Goal: Communication & Community: Answer question/provide support

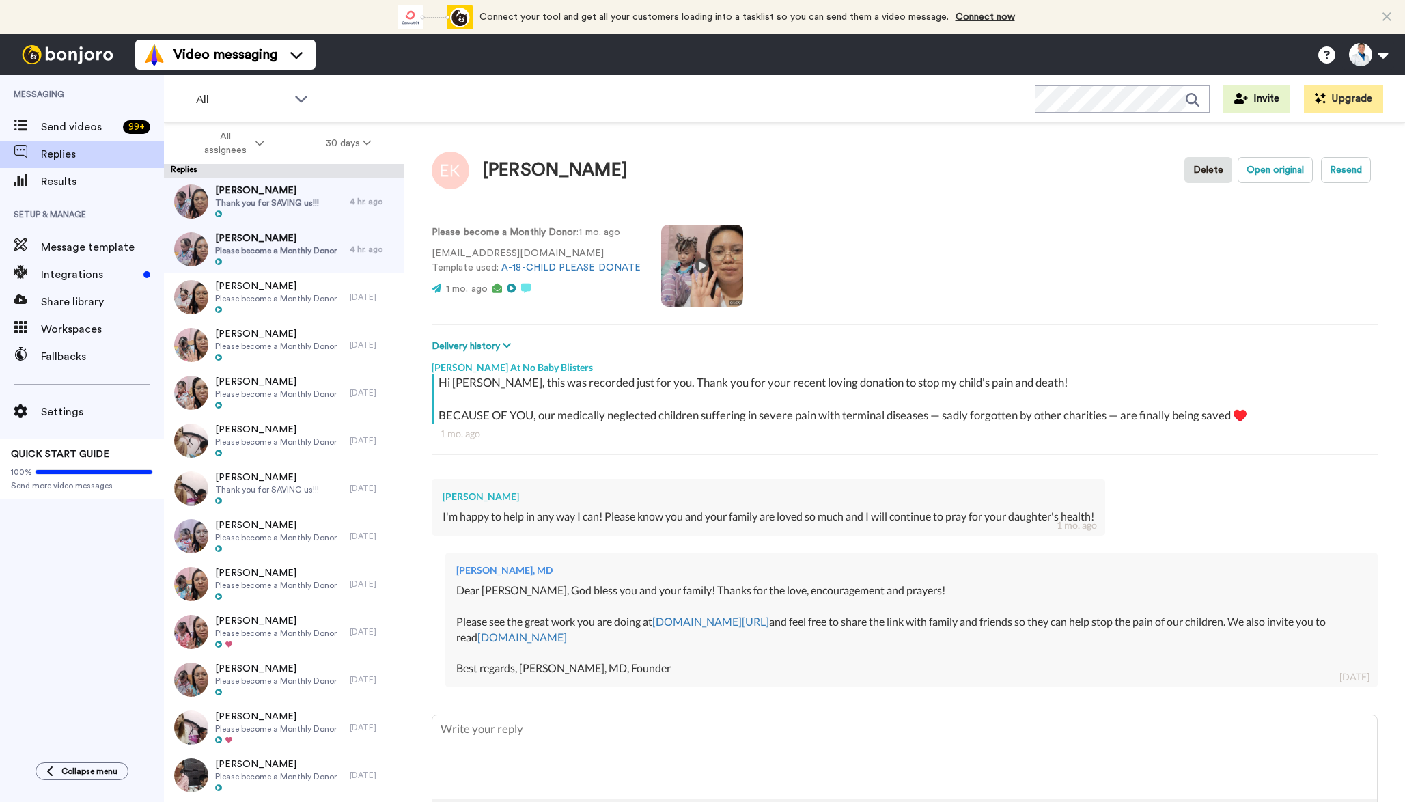
scroll to position [51, 0]
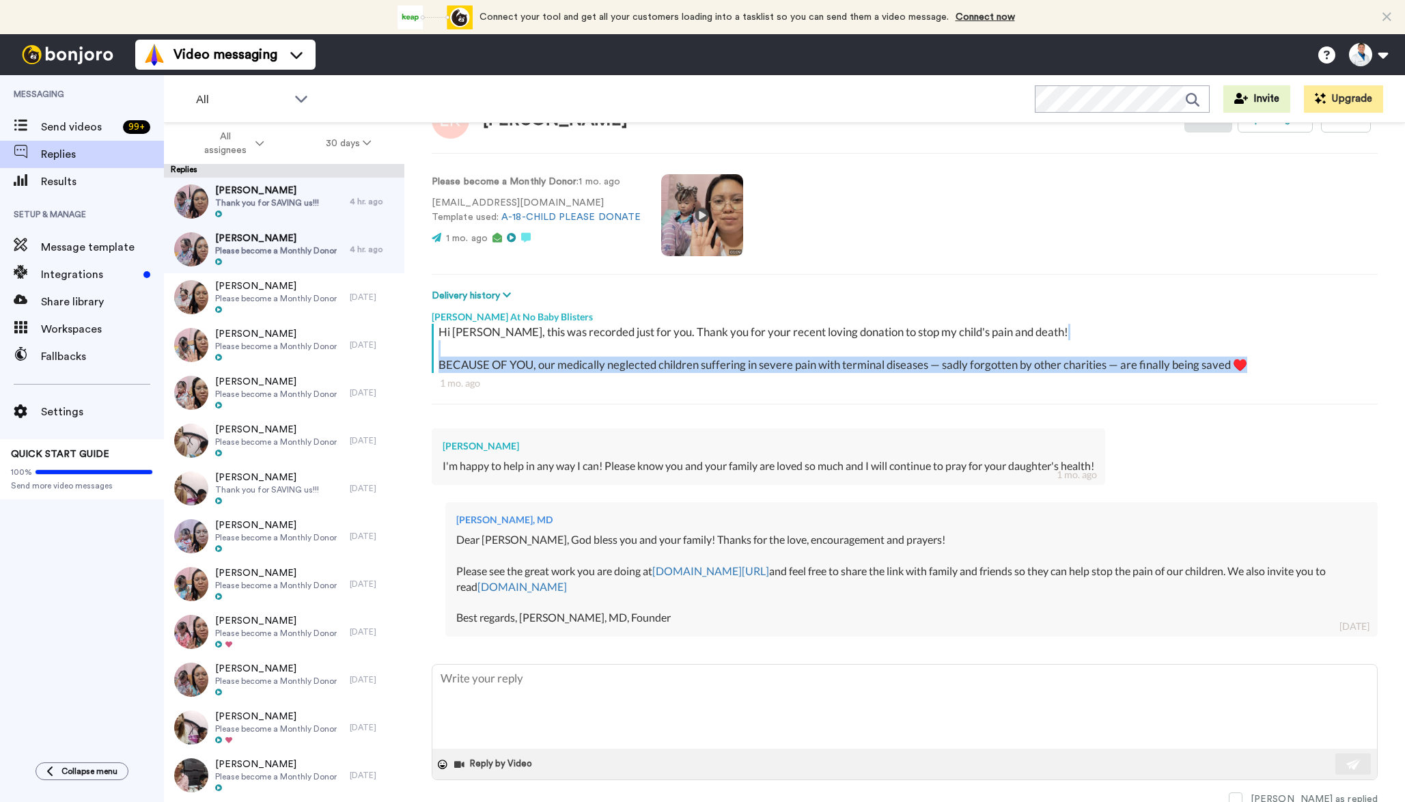
drag, startPoint x: 666, startPoint y: 401, endPoint x: 499, endPoint y: 343, distance: 176.5
click at [499, 343] on div "Hi [PERSON_NAME], this was recorded just for you. Thank you for your recent lov…" at bounding box center [905, 371] width 946 height 94
click at [581, 367] on div "Hi [PERSON_NAME], this was recorded just for you. Thank you for your recent lov…" at bounding box center [906, 348] width 936 height 49
drag, startPoint x: 649, startPoint y: 394, endPoint x: 581, endPoint y: 364, distance: 75.2
click at [581, 364] on div "Hi [PERSON_NAME], this was recorded just for you. Thank you for your recent lov…" at bounding box center [905, 371] width 946 height 94
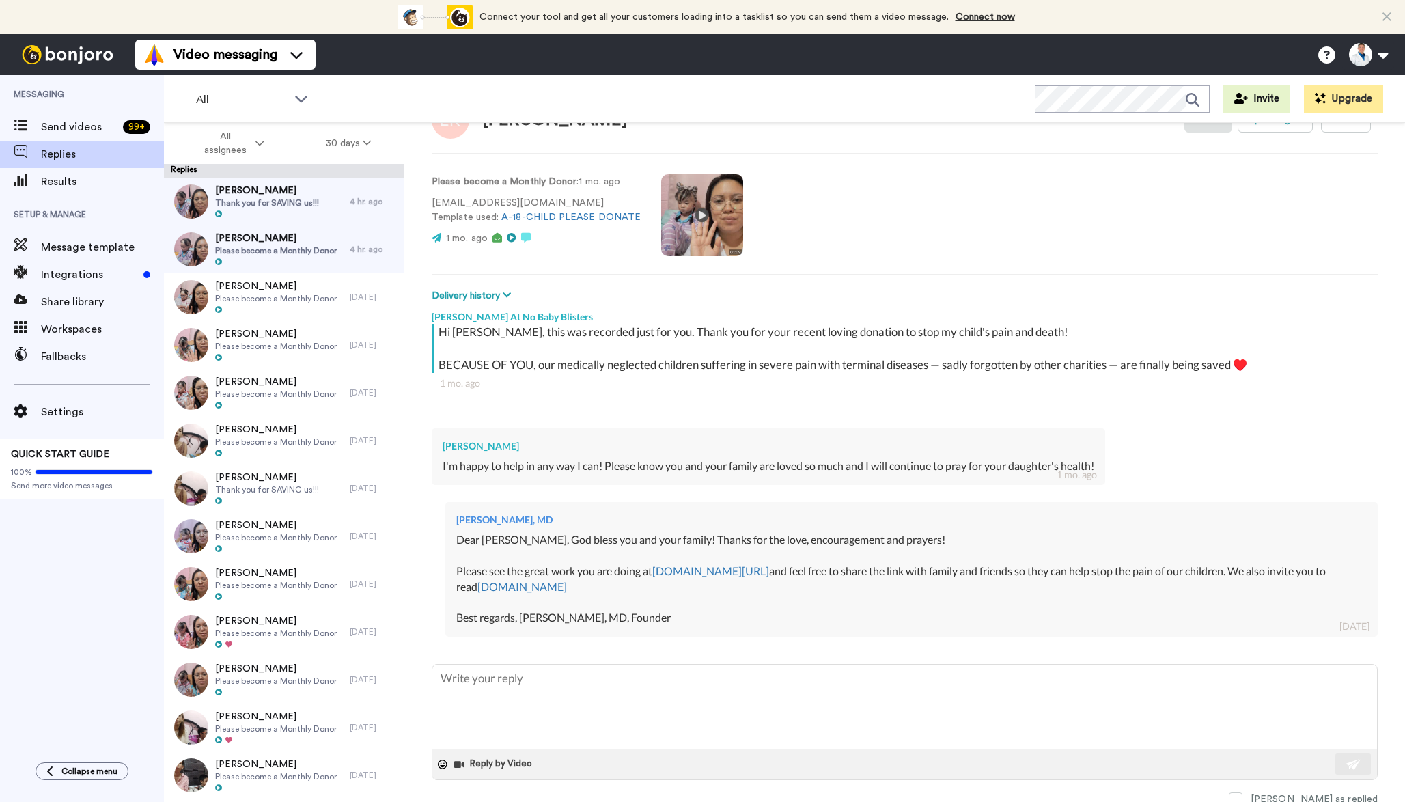
click at [502, 562] on div "Dear [PERSON_NAME], God bless you and your family! Thanks for the love, encoura…" at bounding box center [911, 579] width 910 height 94
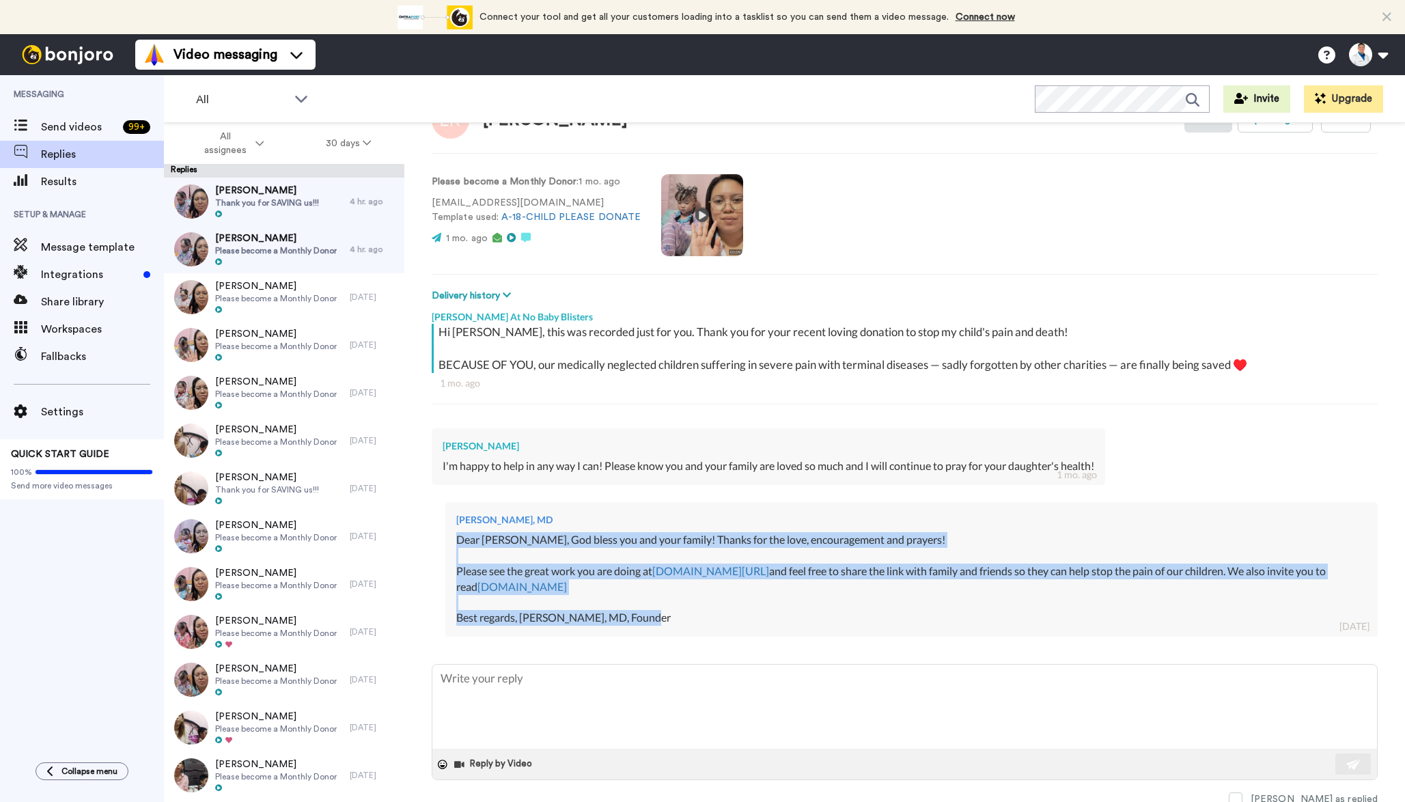
drag, startPoint x: 458, startPoint y: 538, endPoint x: 661, endPoint y: 617, distance: 217.5
click at [661, 617] on div "Dear [PERSON_NAME], God bless you and your family! Thanks for the love, encoura…" at bounding box center [911, 579] width 910 height 94
copy div "Dear [PERSON_NAME], God bless you and your family! Thanks for the love, encoura…"
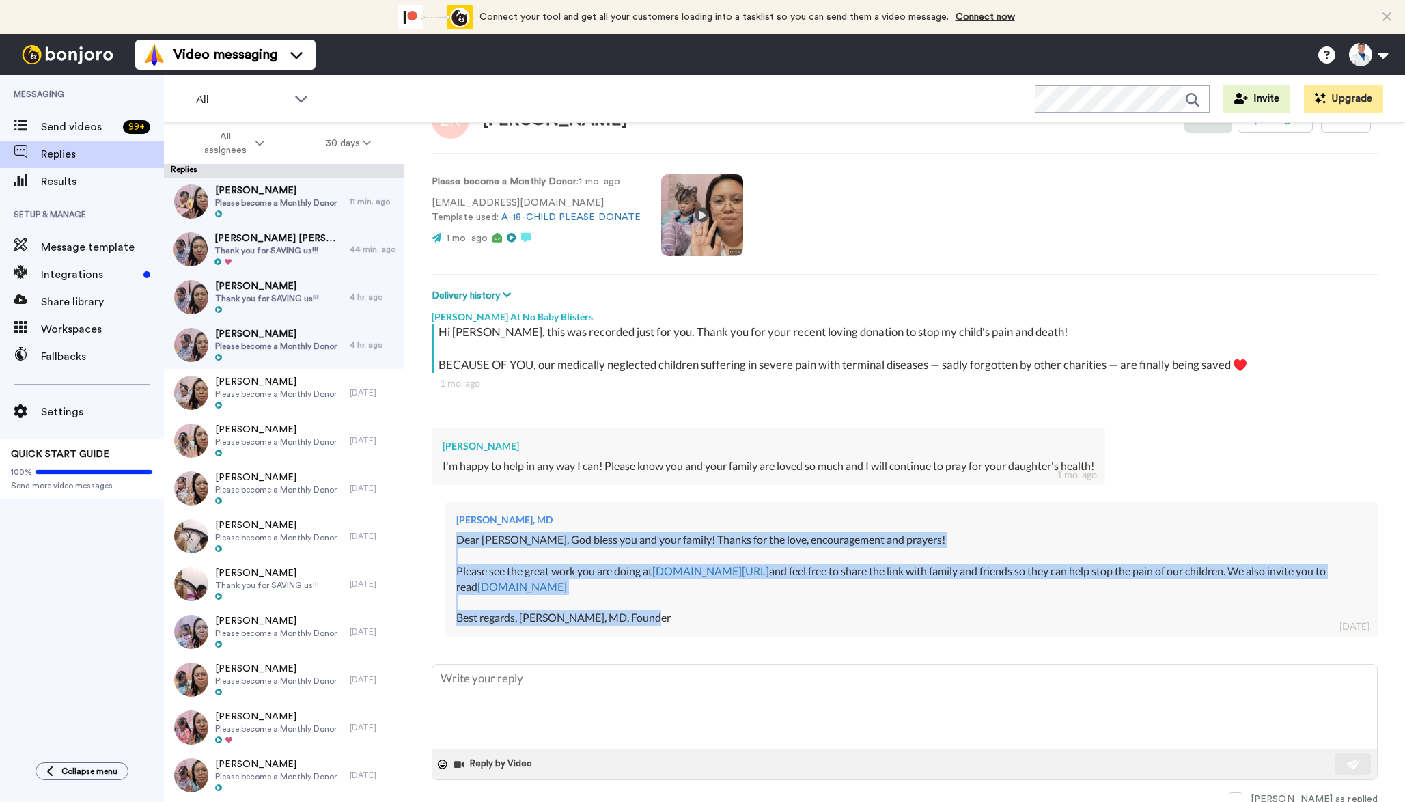
click at [288, 249] on span "Thank you for SAVING us!!!" at bounding box center [278, 250] width 128 height 11
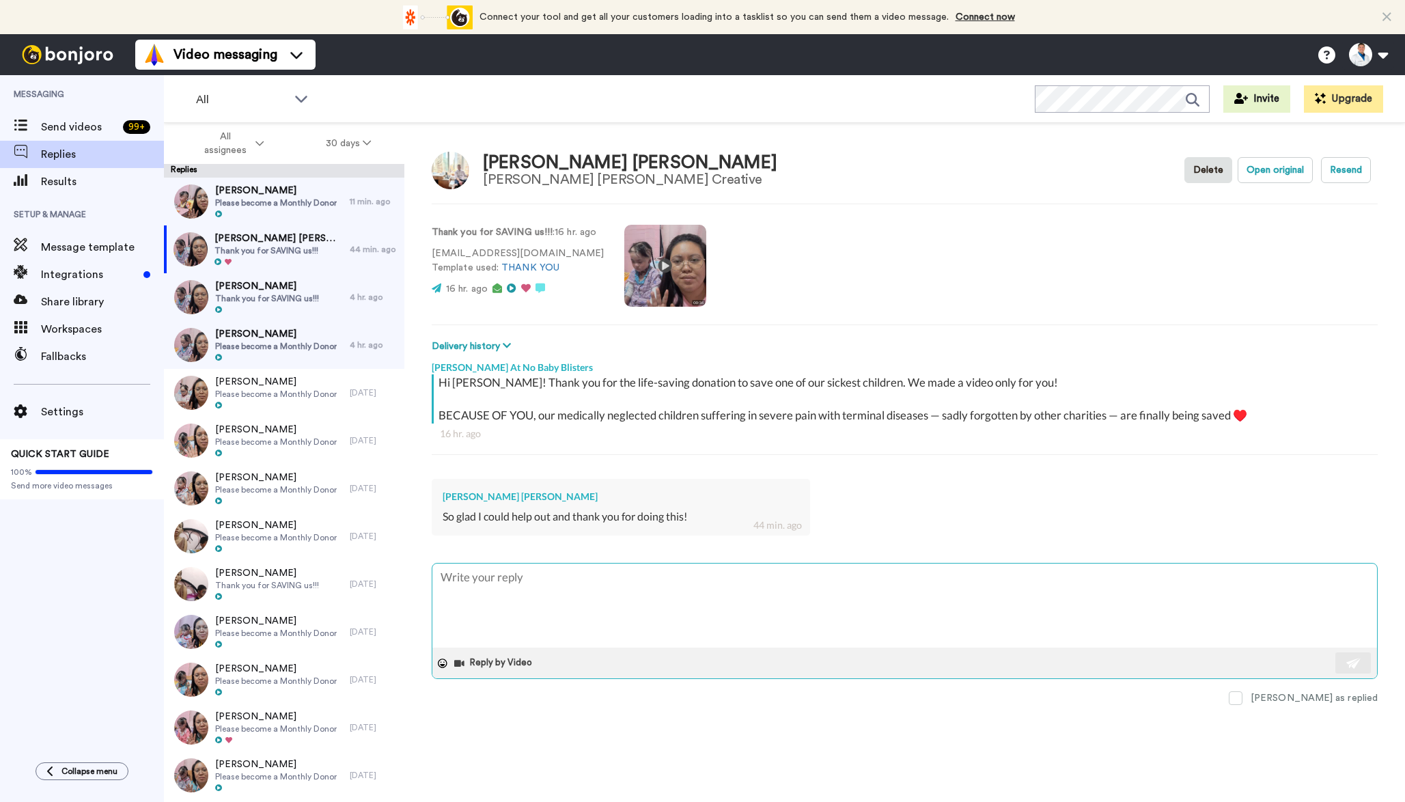
click at [517, 581] on textarea at bounding box center [904, 605] width 945 height 84
type textarea "x"
type textarea "Dear [PERSON_NAME], God bless you and your family! Thanks for the love, encoura…"
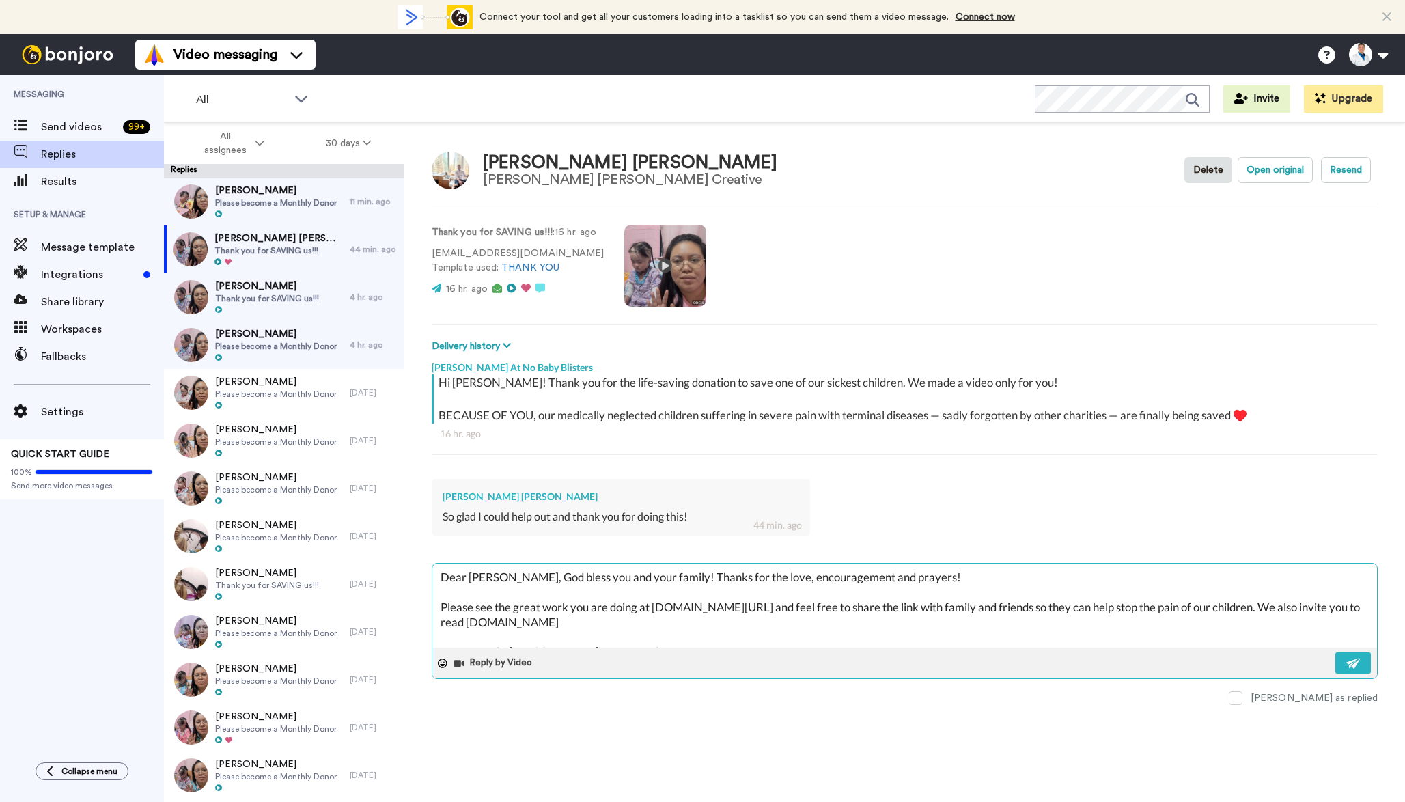
scroll to position [8, 0]
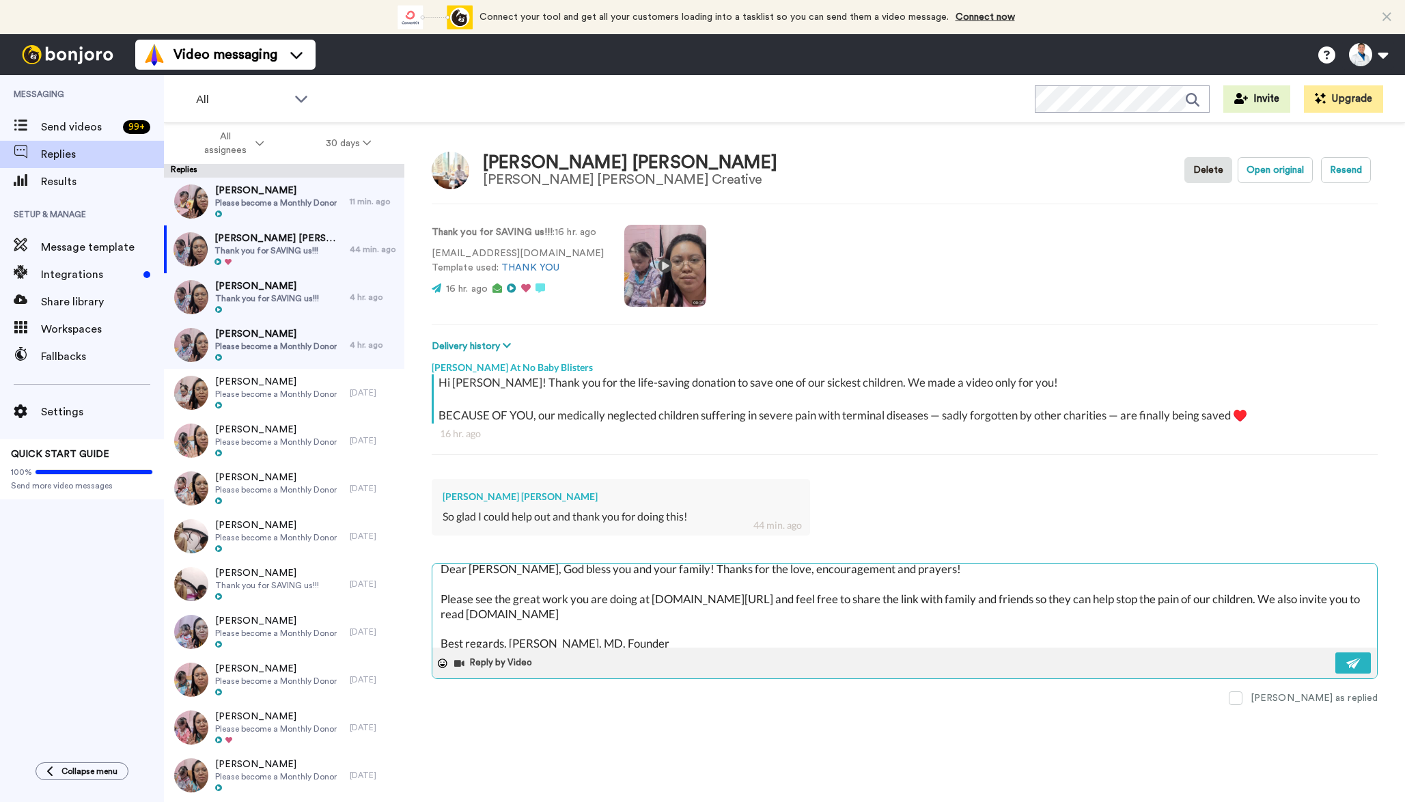
click at [474, 569] on textarea "Dear [PERSON_NAME], God bless you and your family! Thanks for the love, encoura…" at bounding box center [904, 605] width 945 height 84
type textarea "x"
type textarea "Dear M, God bless you and your family! Thanks for the love, encouragement and p…"
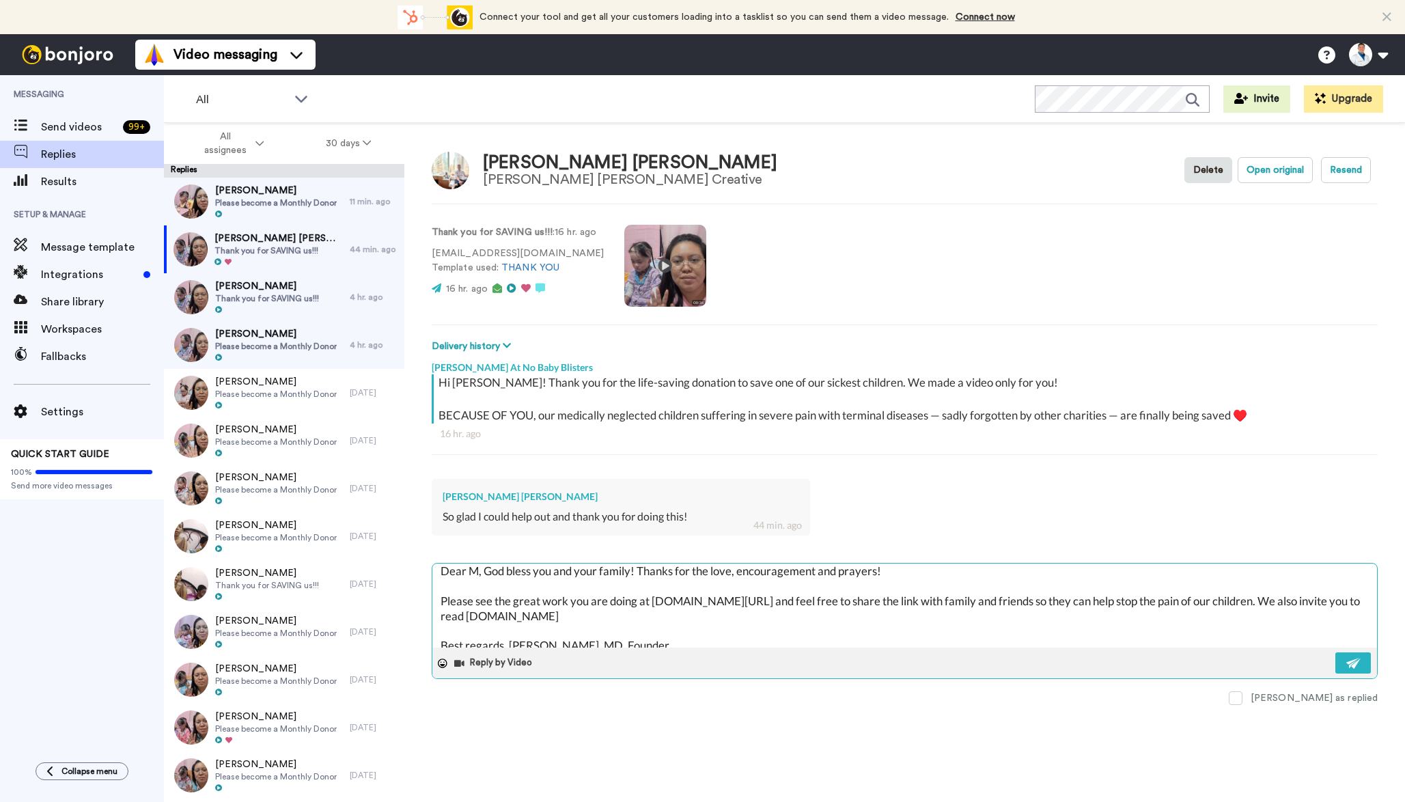
type textarea "x"
type textarea "Dear [PERSON_NAME], God bless you and your family! Thanks for the love, encoura…"
type textarea "x"
type textarea "Dear M, God bless you and your family! Thanks for the love, encouragement and p…"
type textarea "x"
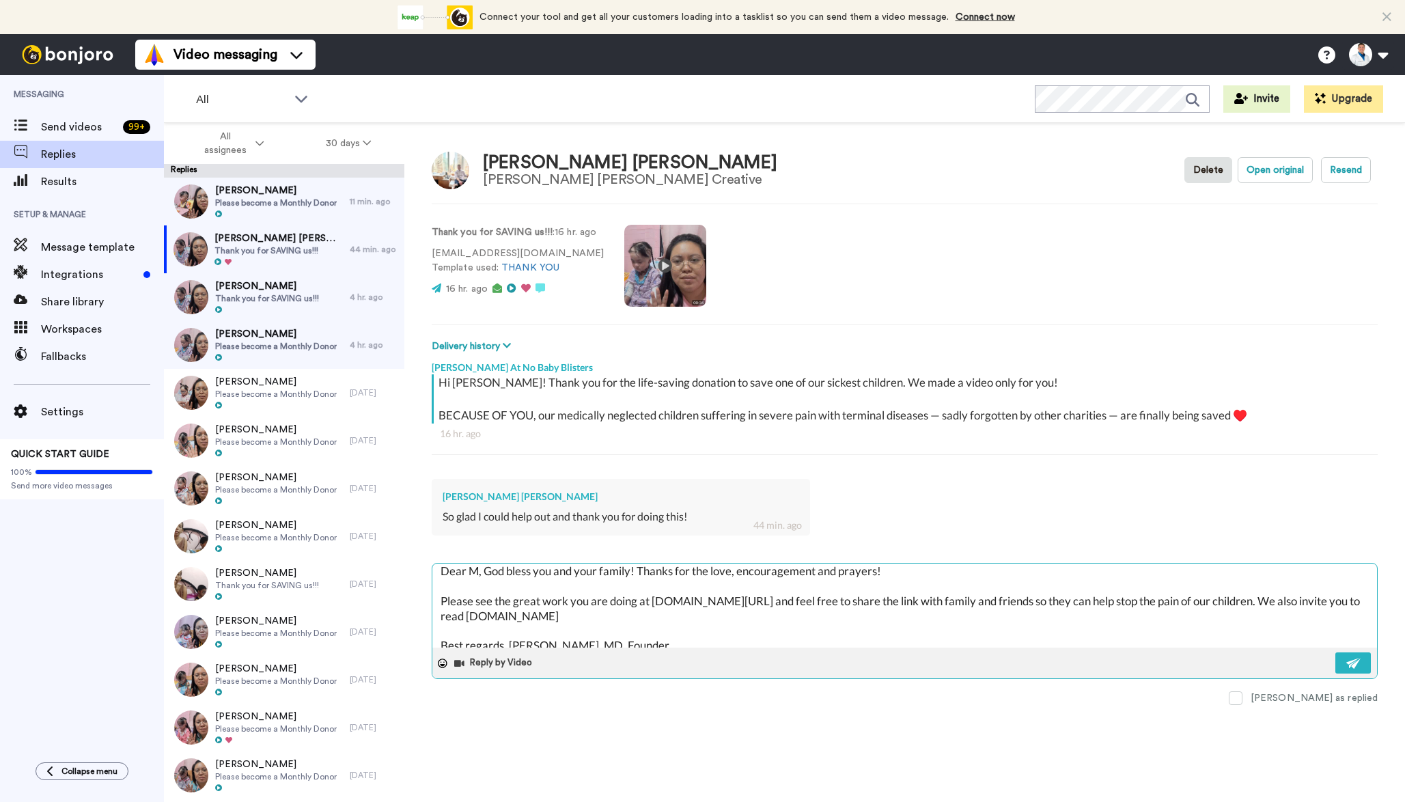
type textarea "Dear [PERSON_NAME], God bless you and your family! Thanks for the love, encoura…"
type textarea "x"
type textarea "Dear Mic, God bless you and your family! Thanks for the love, encouragement and…"
type textarea "x"
type textarea "Dear Mich, God bless you and your family! Thanks for the love, encouragement an…"
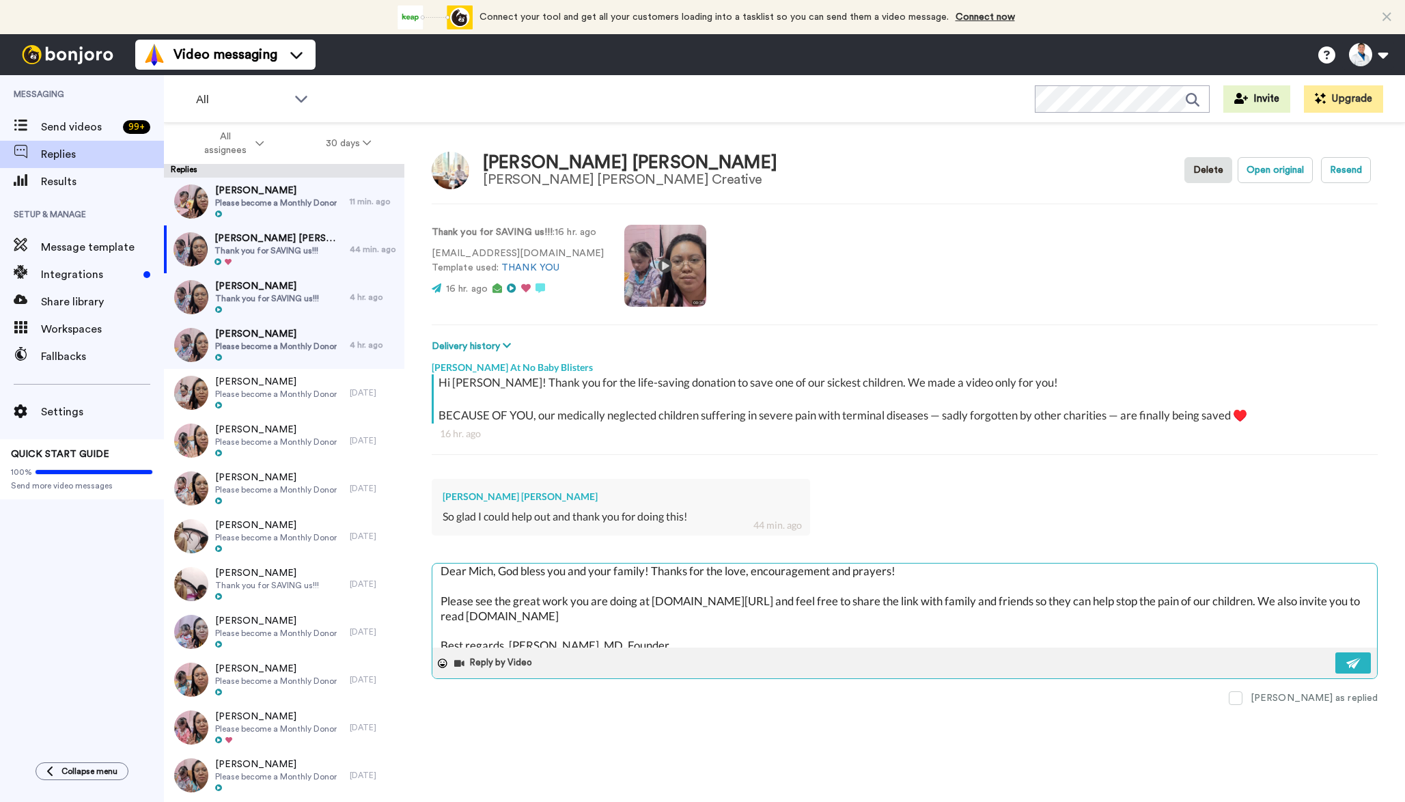
type textarea "x"
type textarea "Dear [PERSON_NAME], God bless you and your family! Thanks for the love, encoura…"
type textarea "x"
type textarea "Dear [PERSON_NAME]', God bless you and your family! Thanks for the love, encour…"
type textarea "x"
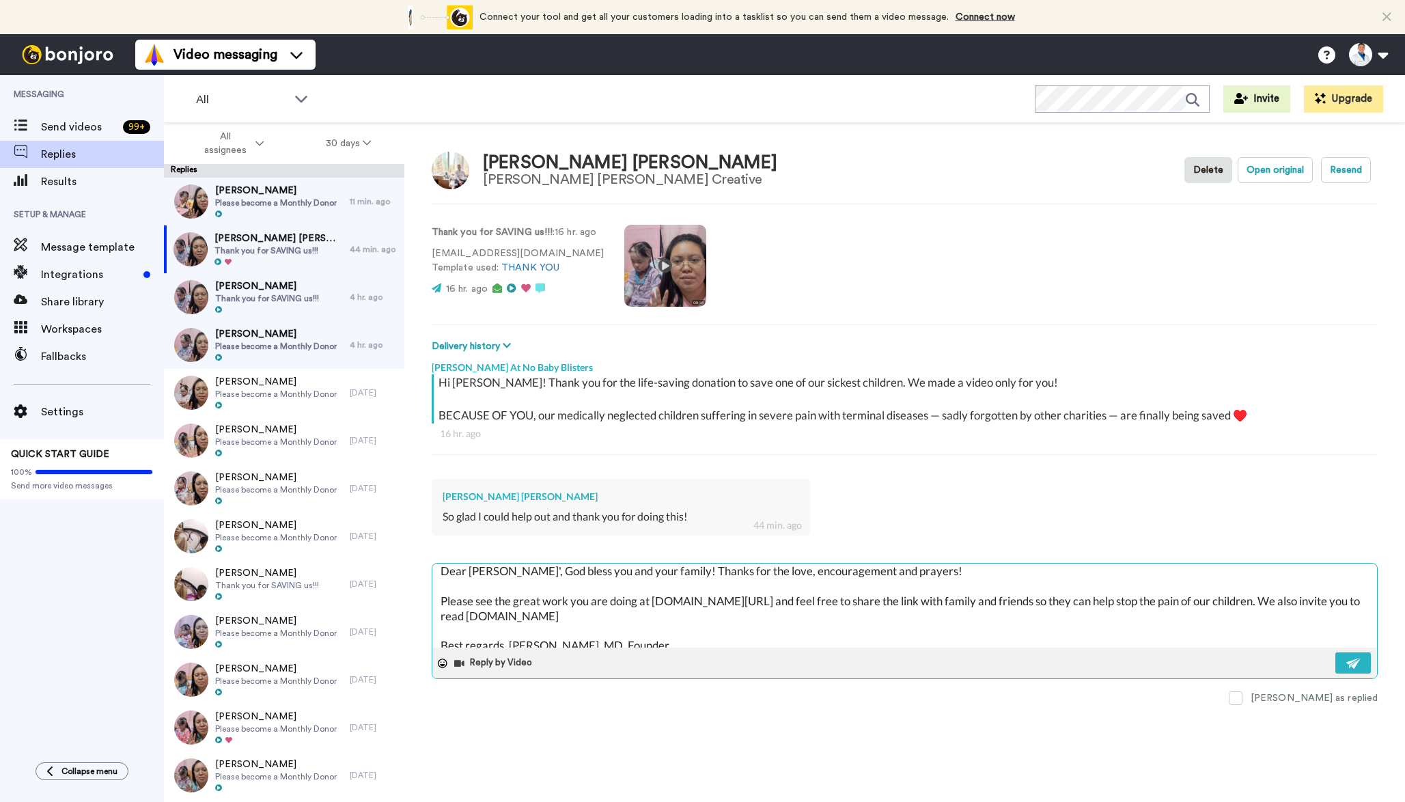
type textarea "Dear [PERSON_NAME], God bless you and your family! Thanks for the love, encoura…"
type textarea "x"
type textarea "Dear [PERSON_NAME], God bless you and your family! Thanks for the love, encoura…"
click at [1349, 658] on img at bounding box center [1353, 663] width 15 height 11
type textarea "x"
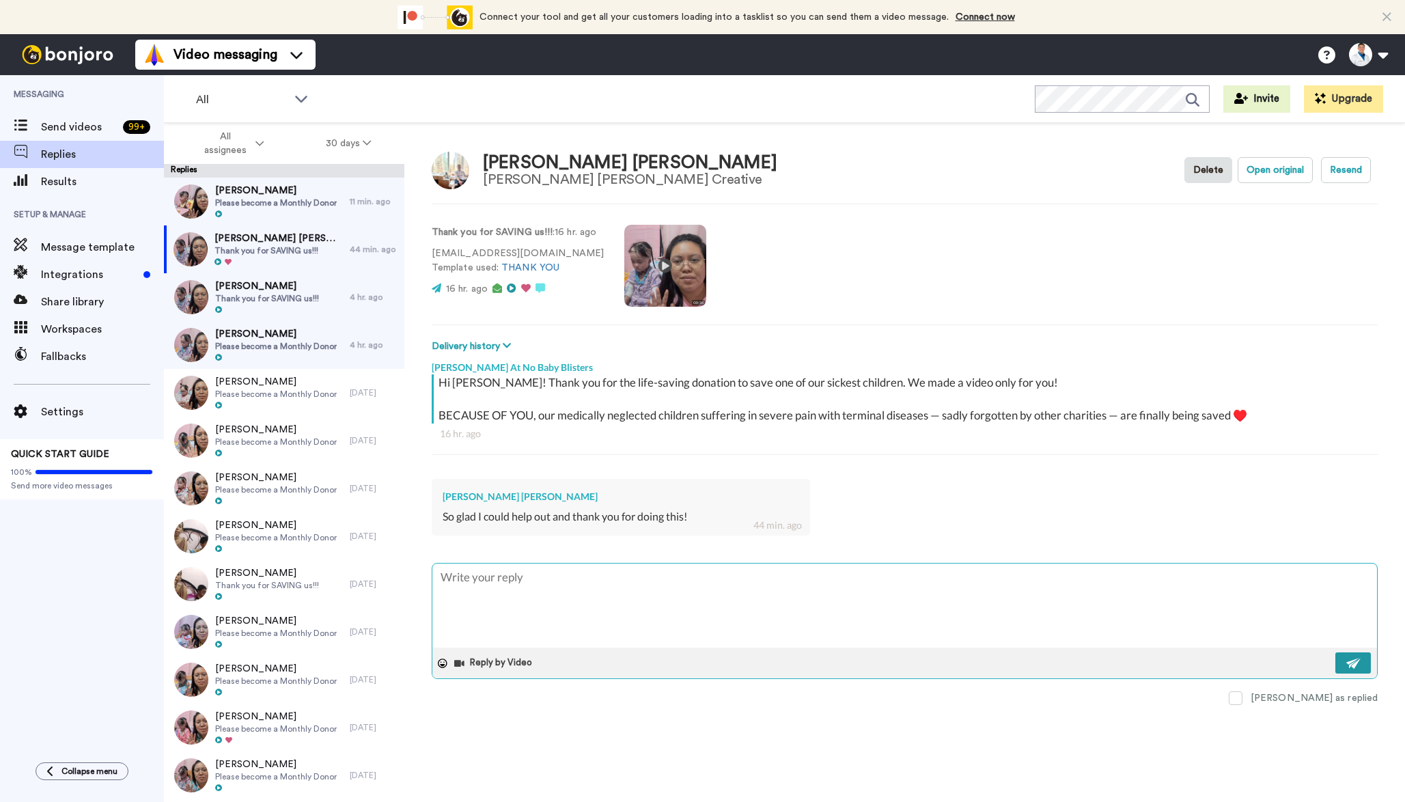
scroll to position [0, 0]
click at [298, 308] on div at bounding box center [267, 310] width 104 height 10
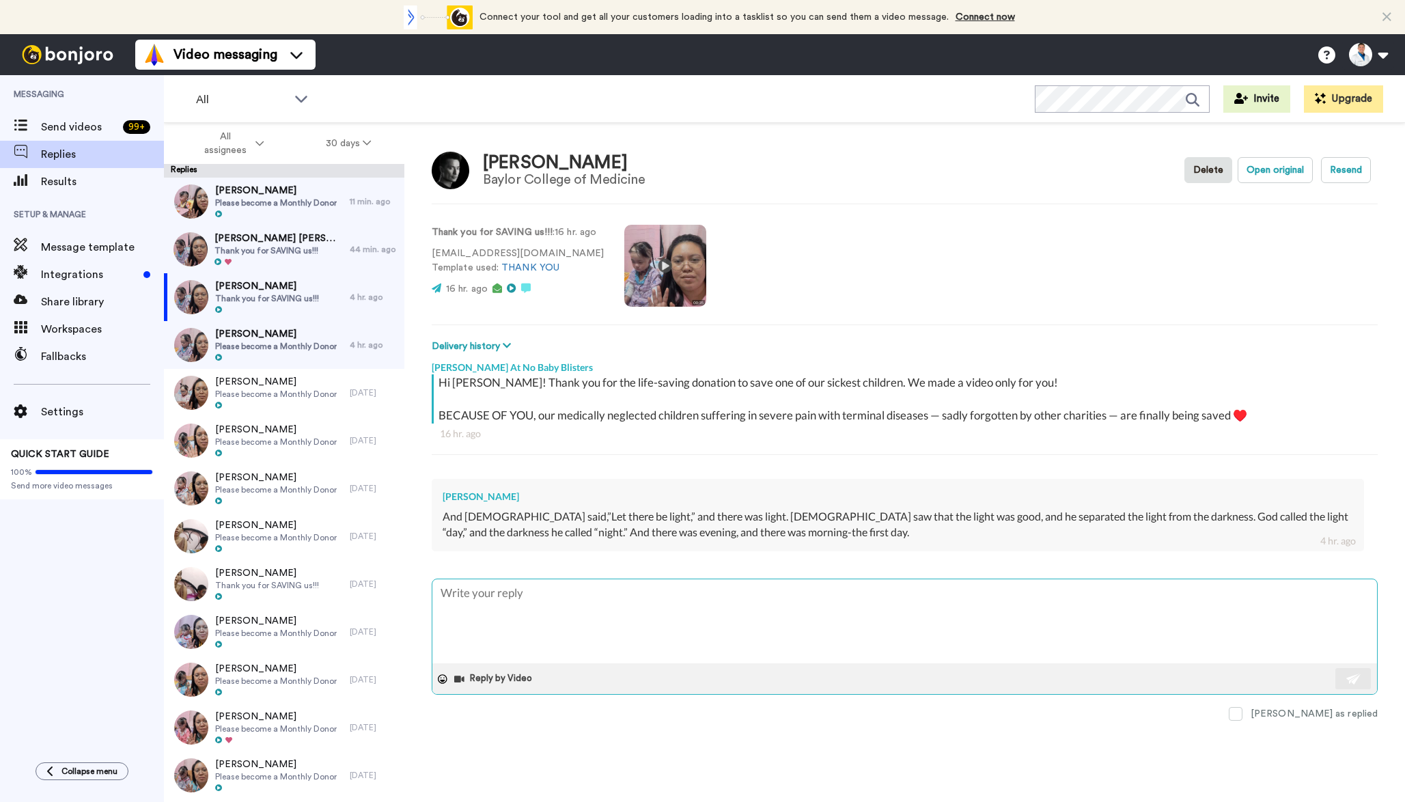
type textarea "x"
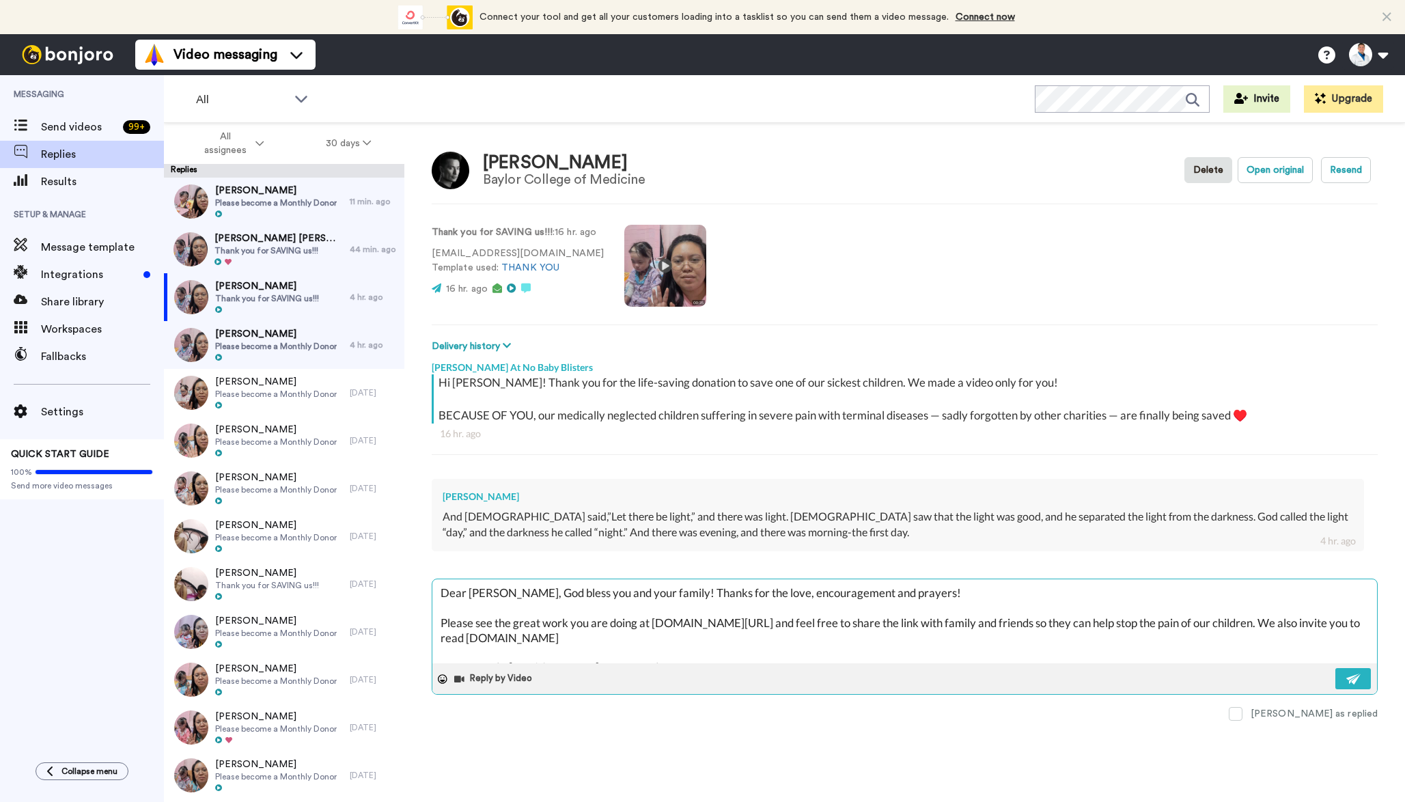
type textarea "Dear [PERSON_NAME], God bless you and your family! Thanks for the love, encoura…"
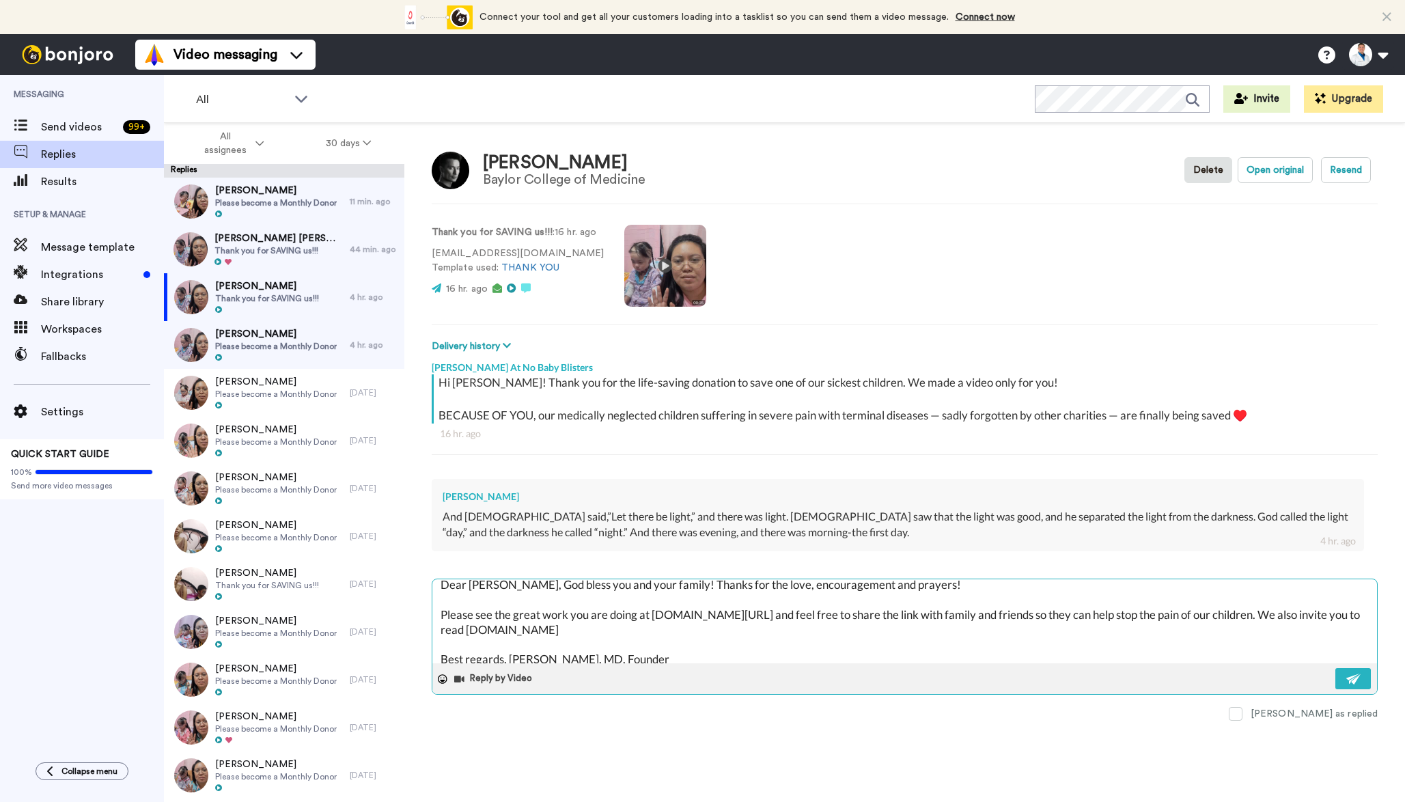
click at [479, 579] on textarea "Dear [PERSON_NAME], God bless you and your family! Thanks for the love, encoura…" at bounding box center [904, 621] width 945 height 84
type textarea "x"
type textarea "Dear M, God bless you and your family! Thanks for the love, encouragement and p…"
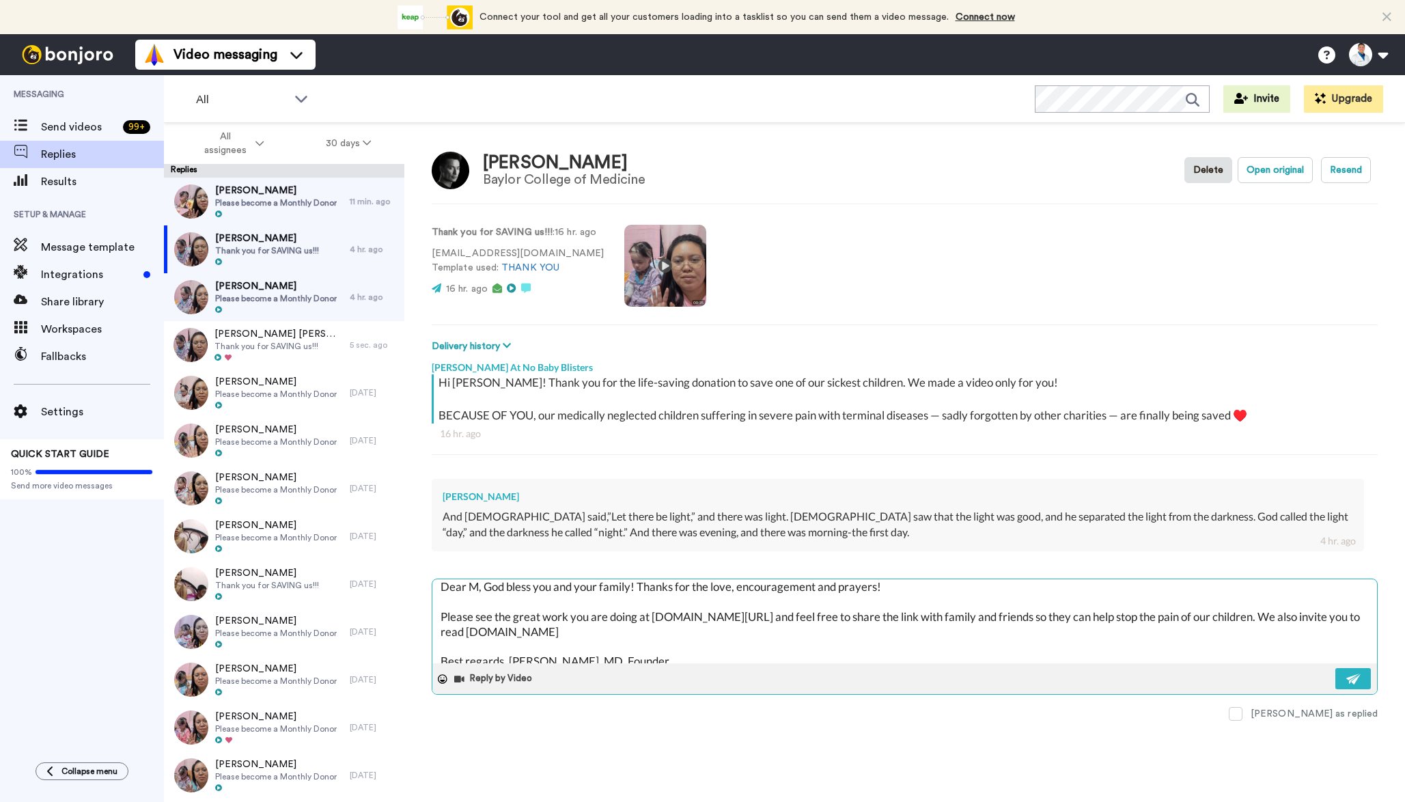
type textarea "x"
type textarea "Dear [PERSON_NAME], God bless you and your family! Thanks for the love, encoura…"
type textarea "x"
type textarea "Dear [PERSON_NAME], God bless you and your family! Thanks for the love, encoura…"
type textarea "x"
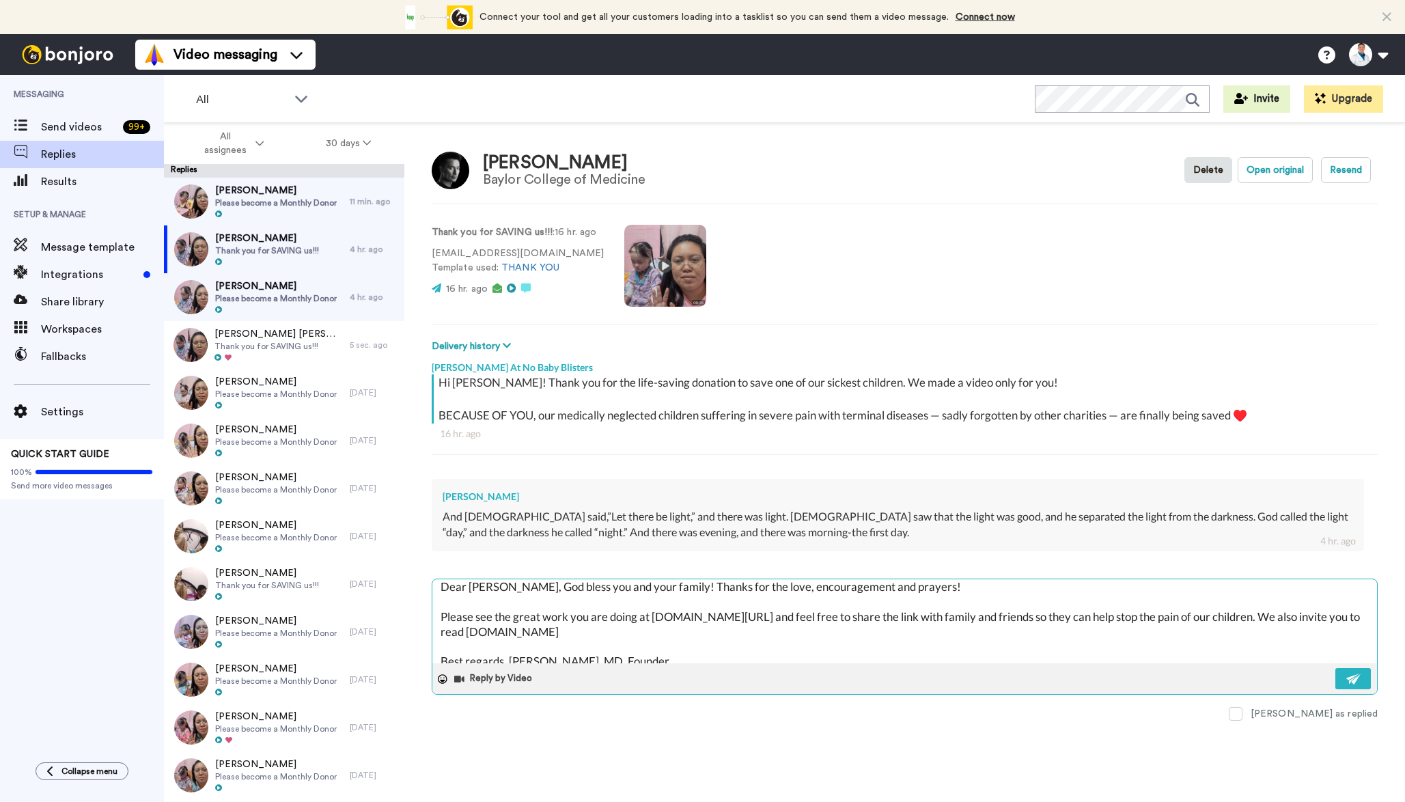
type textarea "Dear [PERSON_NAME], God bless you and your family! Thanks for the love, encoura…"
type textarea "x"
type textarea "Dear [PERSON_NAME], God bless you and your family! Thanks for the love, encoura…"
type textarea "x"
type textarea "Dear Matthw, God bless you and your family! Thanks for the love, encouragement …"
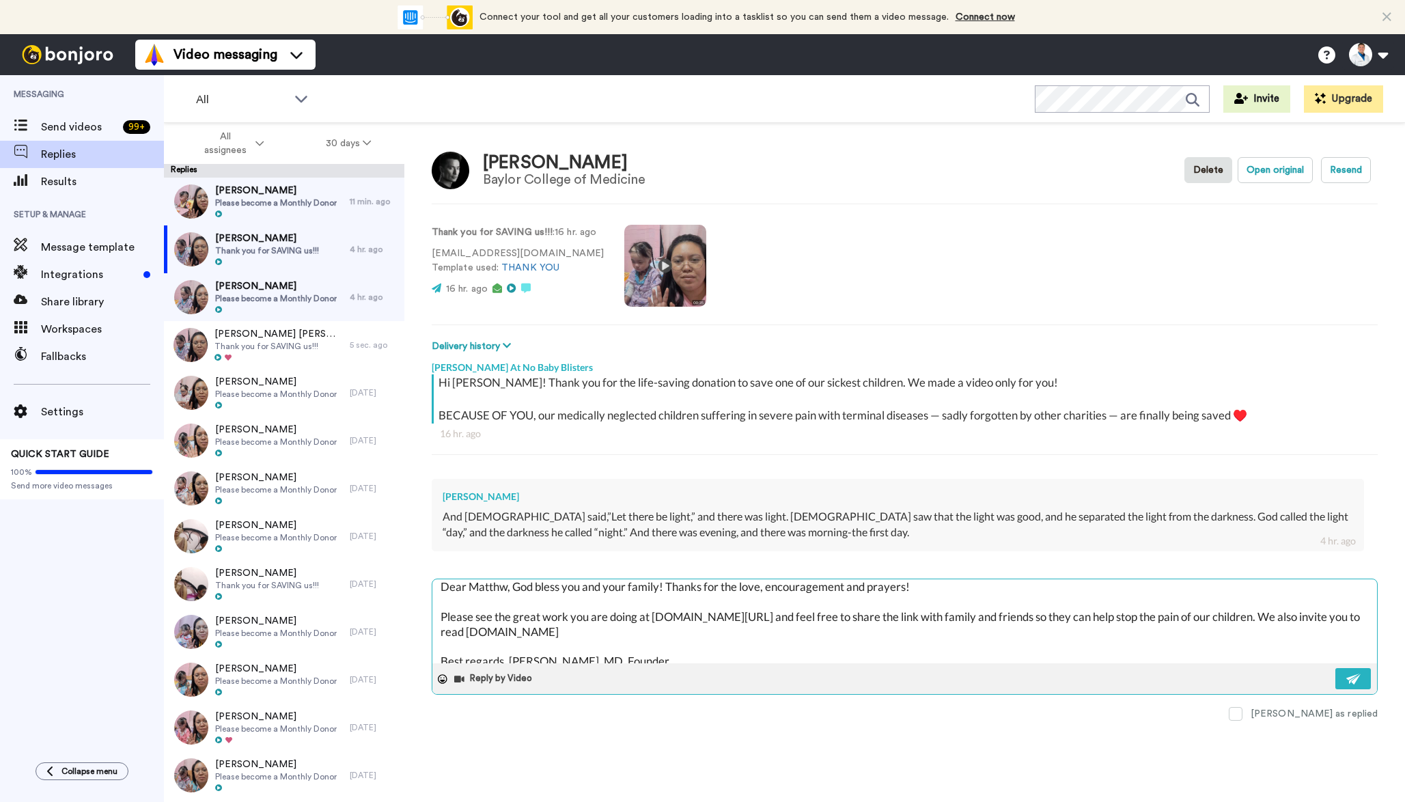
type textarea "x"
type textarea "Dear [PERSON_NAME], God bless you and your family! Thanks for the love, encoura…"
type textarea "x"
type textarea "Dear [PERSON_NAME], God bless you and your family! Thanks for the love, encoura…"
type textarea "x"
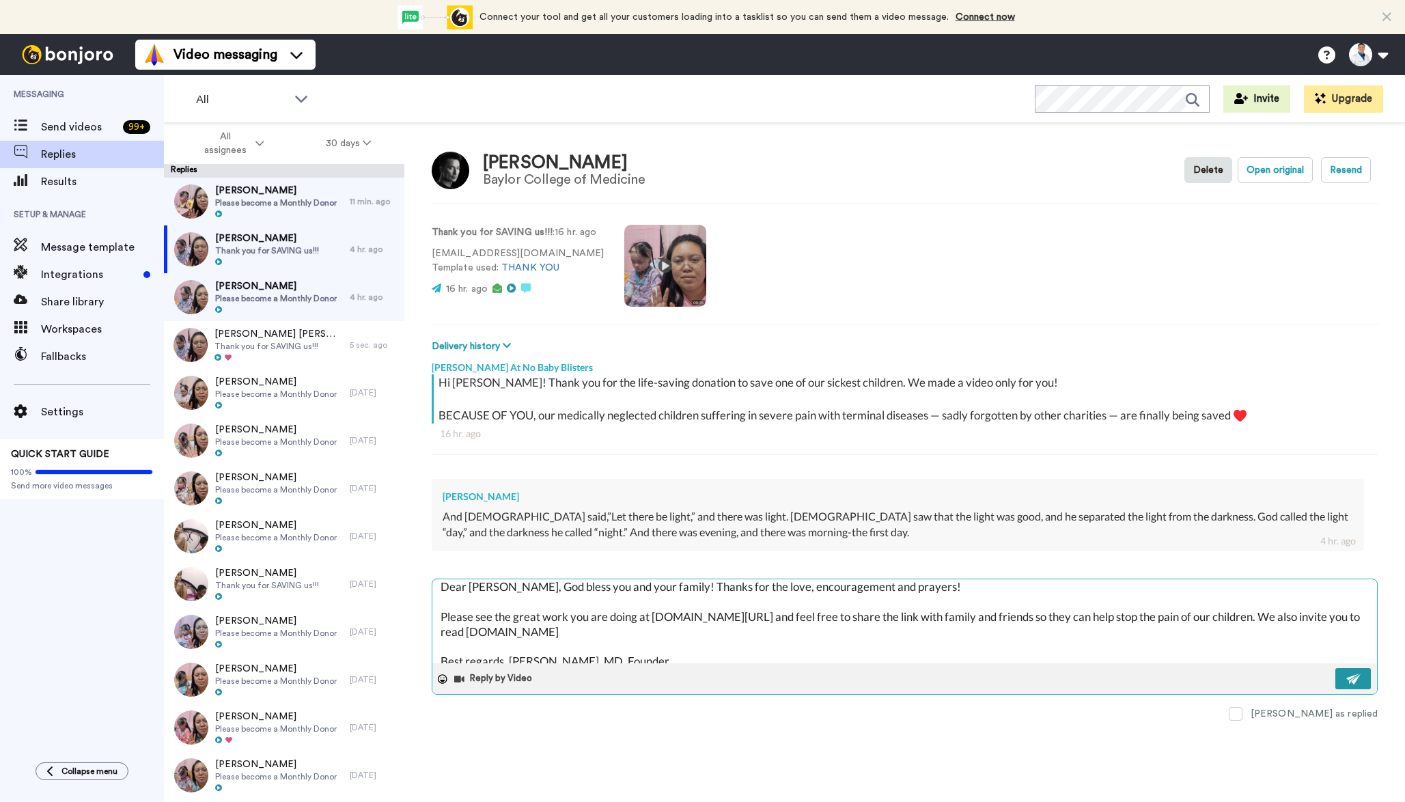
type textarea "Dear [PERSON_NAME], God bless you and your family! Thanks for the love, encoura…"
click at [1341, 672] on button at bounding box center [1353, 678] width 36 height 21
type textarea "x"
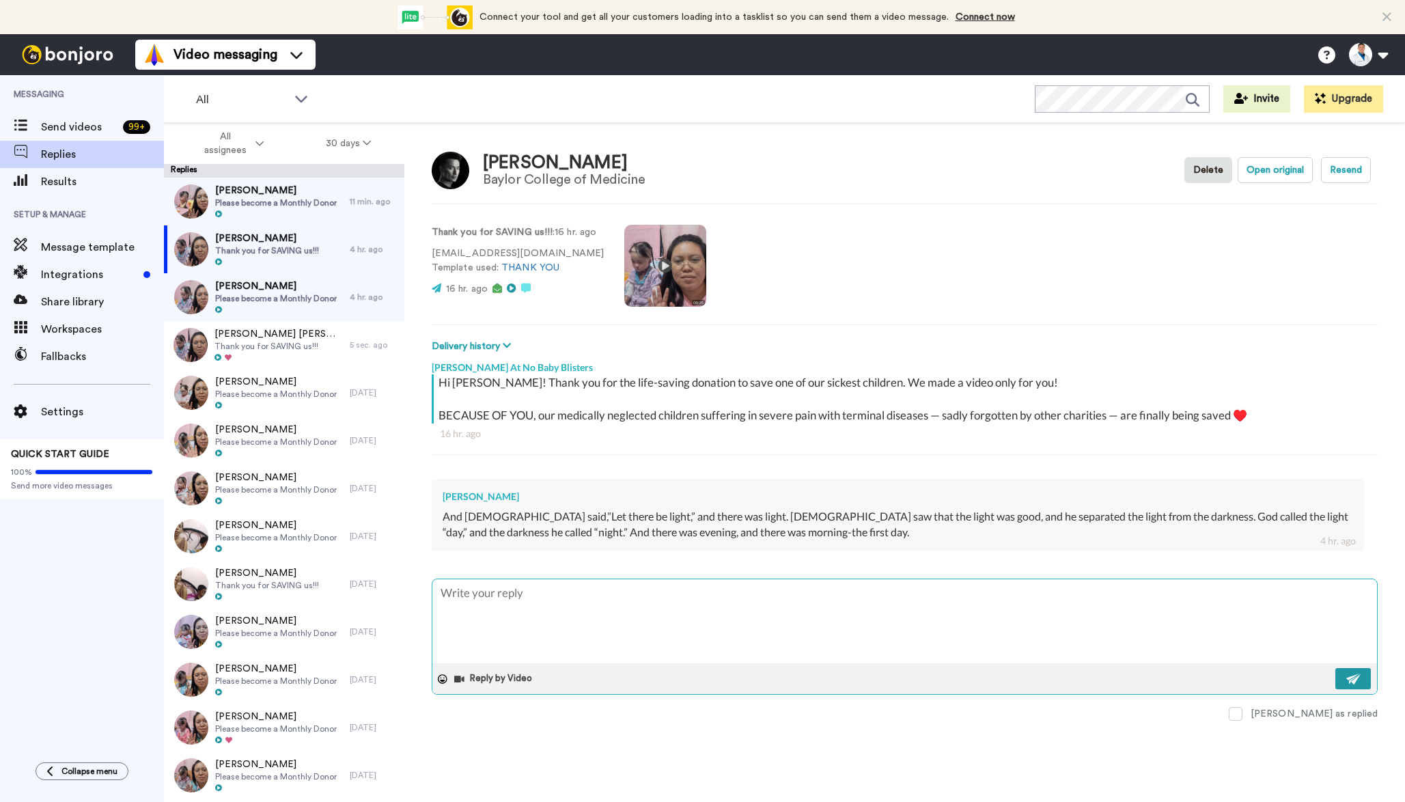
scroll to position [0, 0]
click at [293, 300] on span "Please become a Monthly Donor" at bounding box center [276, 298] width 122 height 11
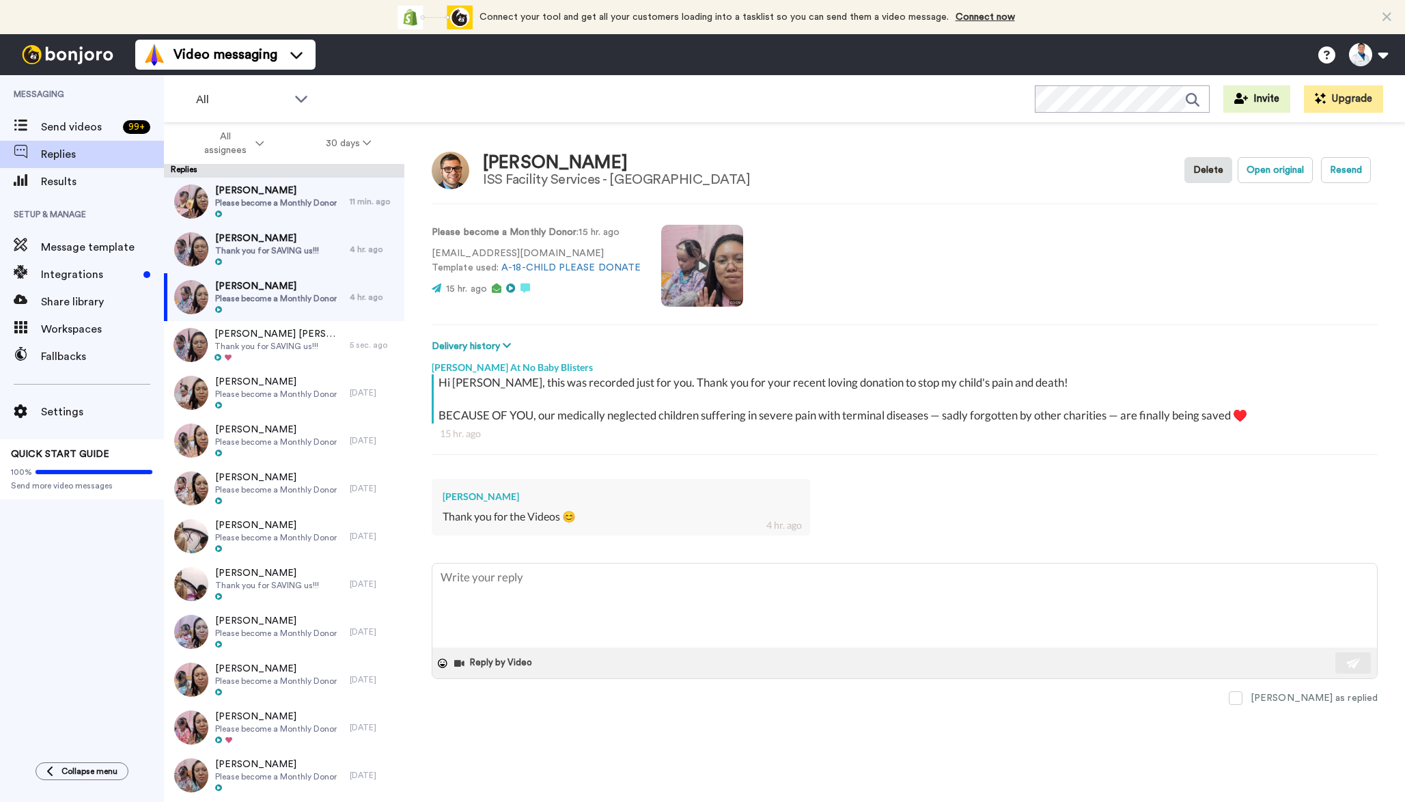
type textarea "x"
type textarea "Dear [PERSON_NAME], God bless you and your family! Thanks for the love, encoura…"
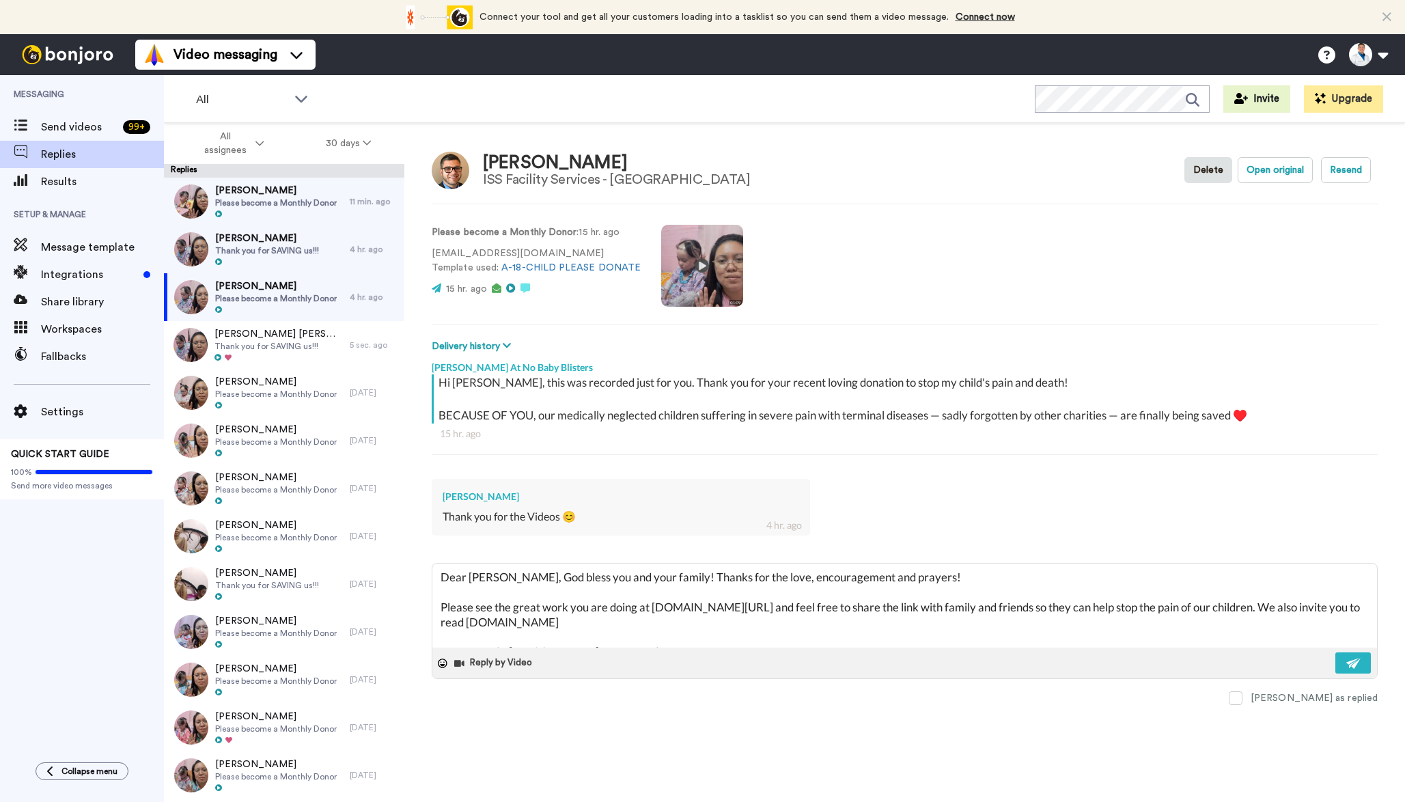
scroll to position [8, 0]
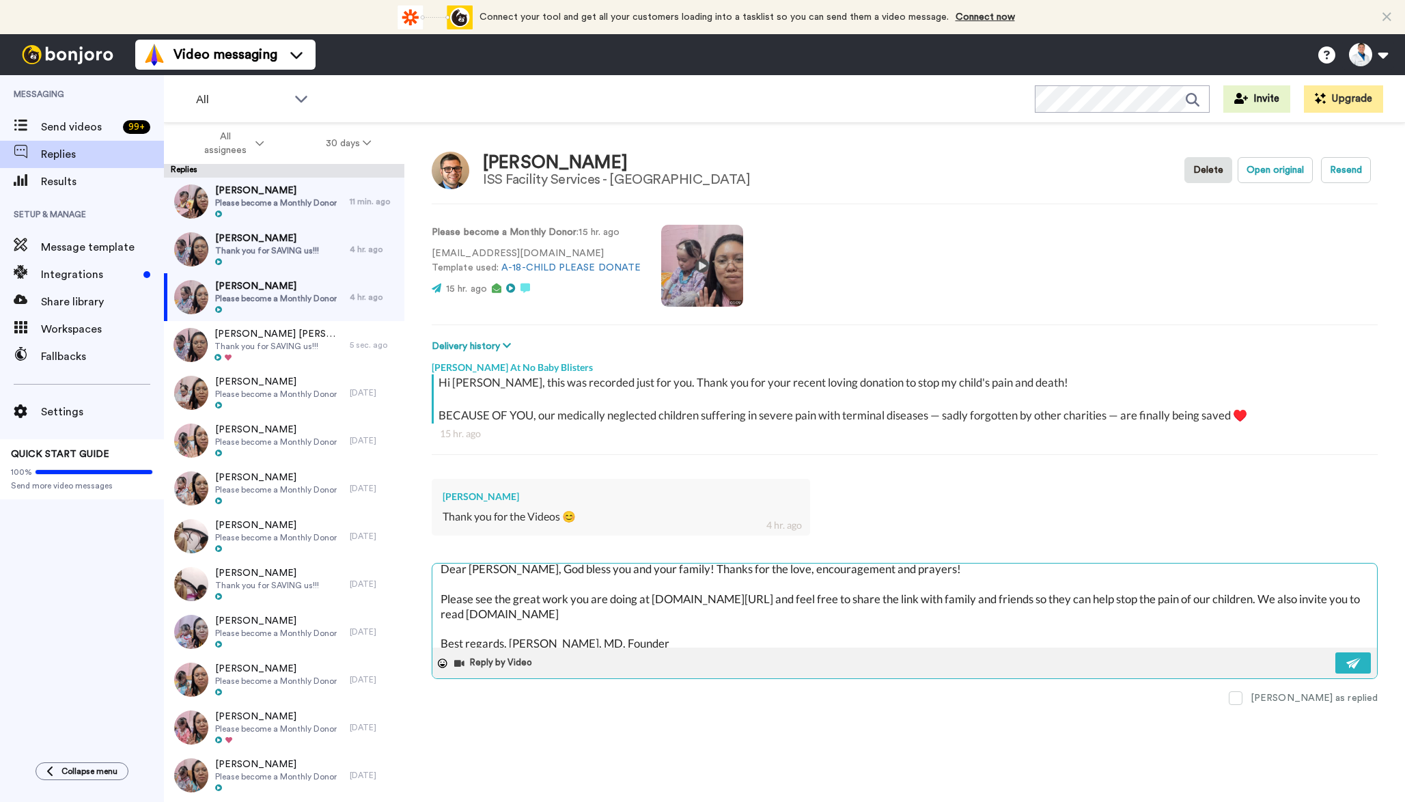
click at [473, 568] on textarea "Dear [PERSON_NAME], God bless you and your family! Thanks for the love, encoura…" at bounding box center [904, 605] width 945 height 84
type textarea "x"
type textarea "Dear T, God bless you and your family! Thanks for the love, encouragement and p…"
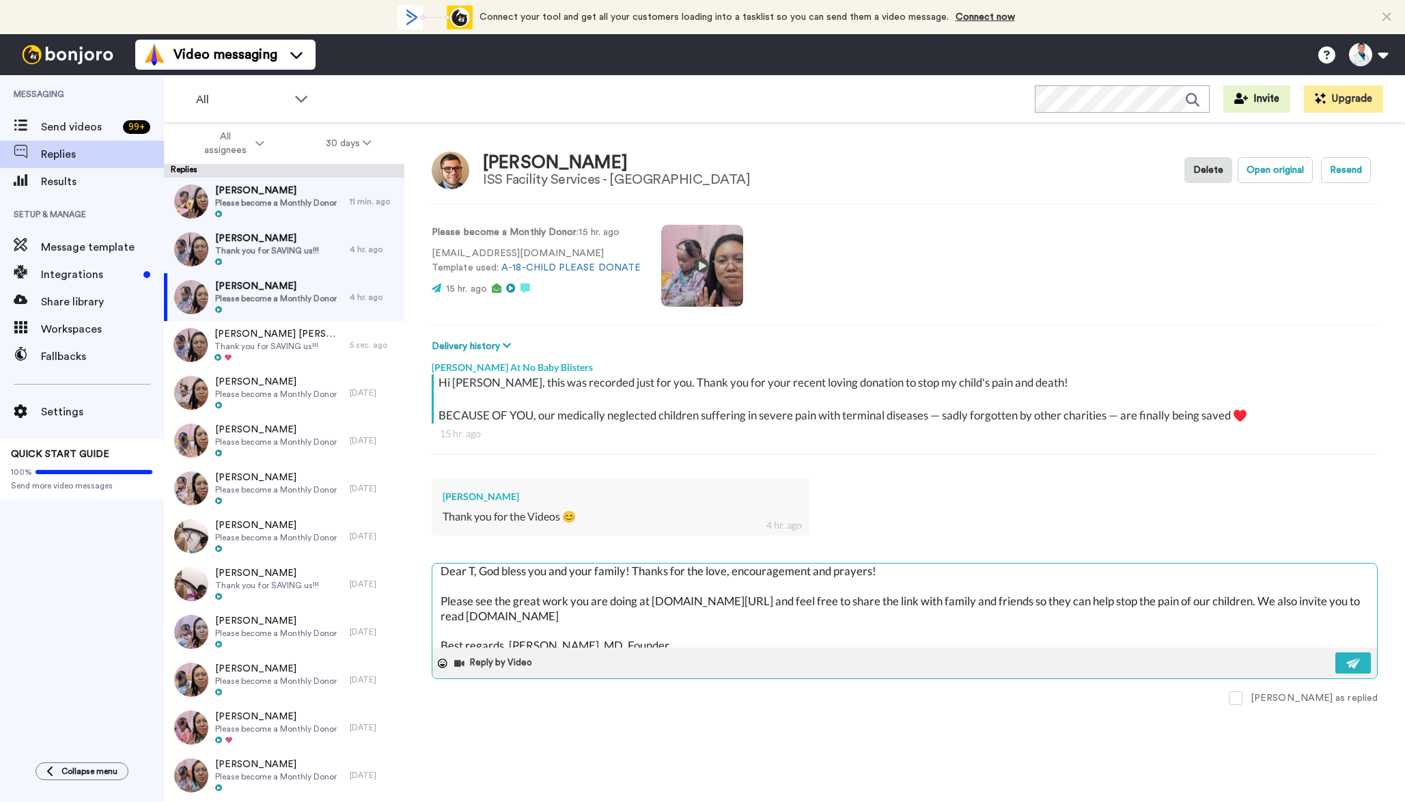
type textarea "x"
type textarea "Dear Tr, God bless you and your family! Thanks for the love, encouragement and …"
type textarea "x"
type textarea "Dear Tra, God bless you and your family! Thanks for the love, encouragement and…"
type textarea "x"
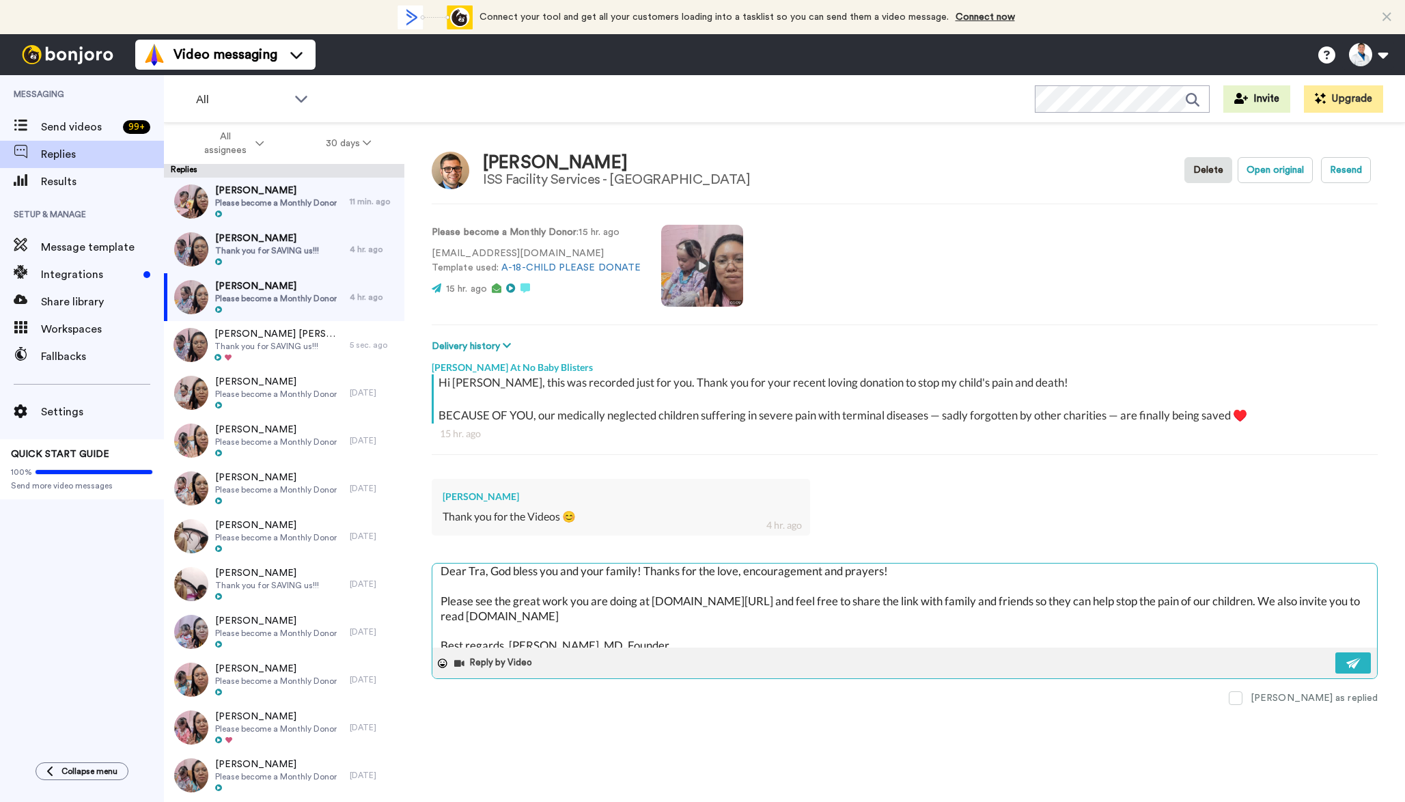
type textarea "Dear Trav, God bless you and your family! Thanks for the love, encouragement an…"
type textarea "x"
type textarea "Dear [PERSON_NAME], God bless you and your family! Thanks for the love, encoura…"
type textarea "x"
type textarea "Dear [PERSON_NAME], God bless you and your family! Thanks for the love, encoura…"
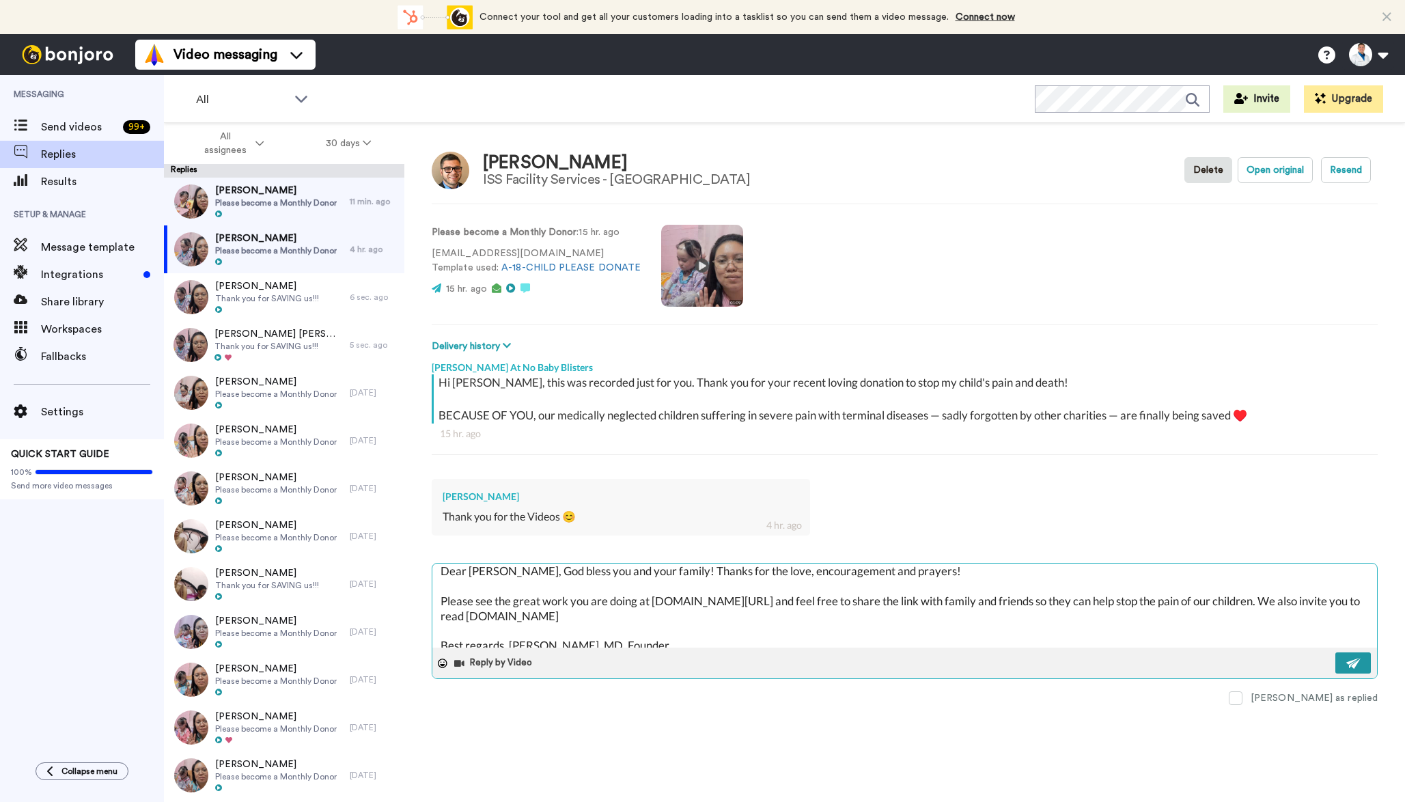
click at [1347, 658] on img at bounding box center [1353, 663] width 15 height 11
type textarea "x"
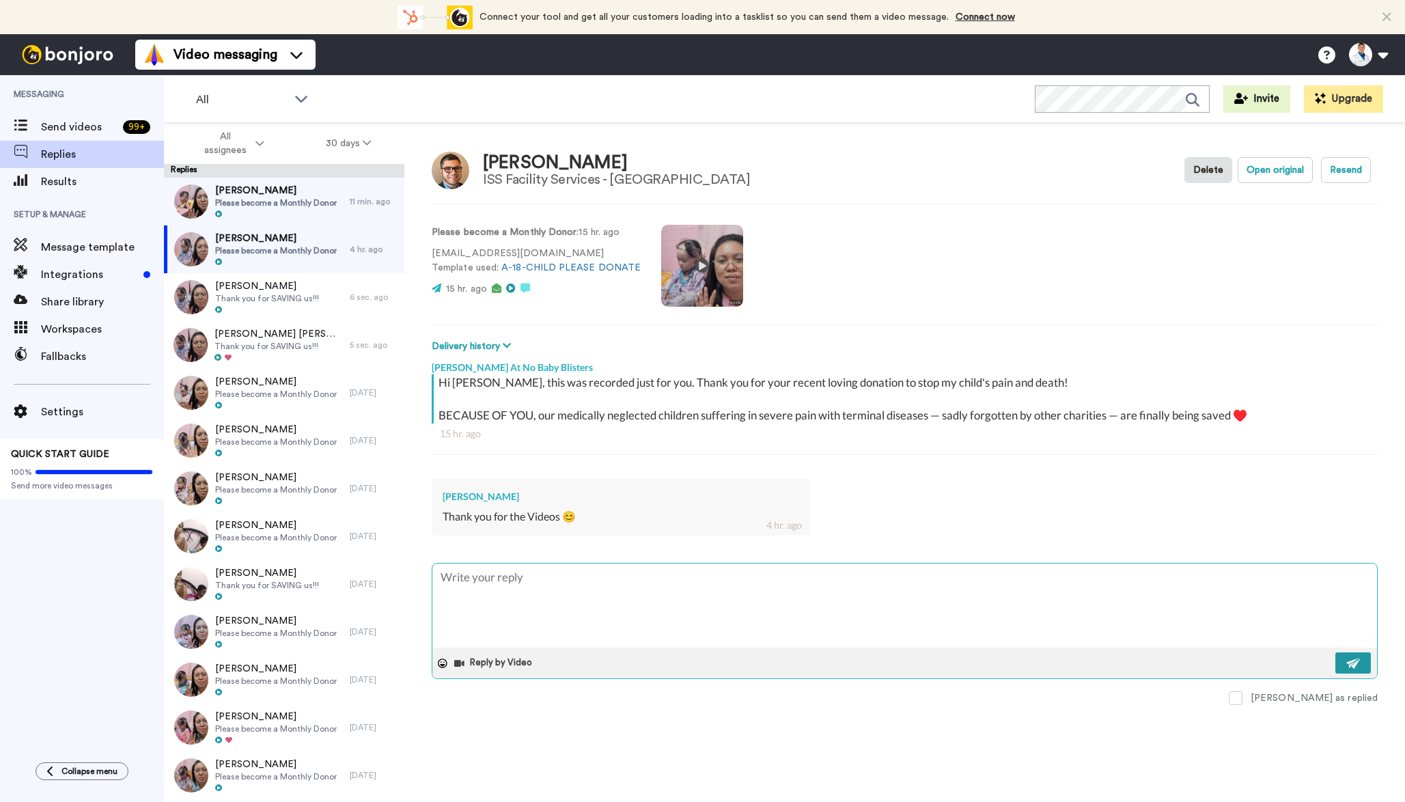
scroll to position [0, 0]
click at [300, 191] on span "[PERSON_NAME]" at bounding box center [276, 191] width 122 height 14
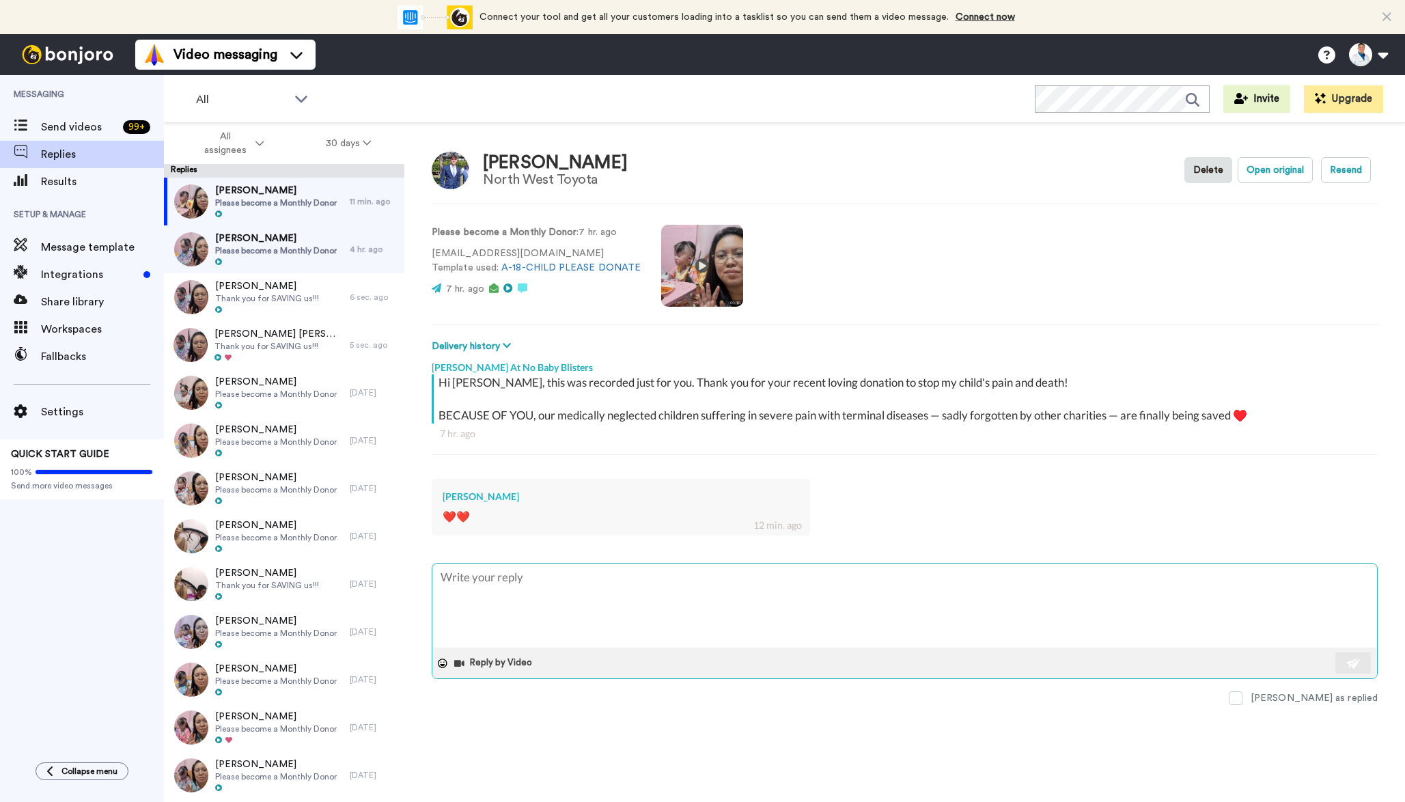
click at [542, 594] on textarea at bounding box center [904, 605] width 945 height 84
type textarea "x"
type textarea "Dear [PERSON_NAME], God bless you and your family! Thanks for the love, encoura…"
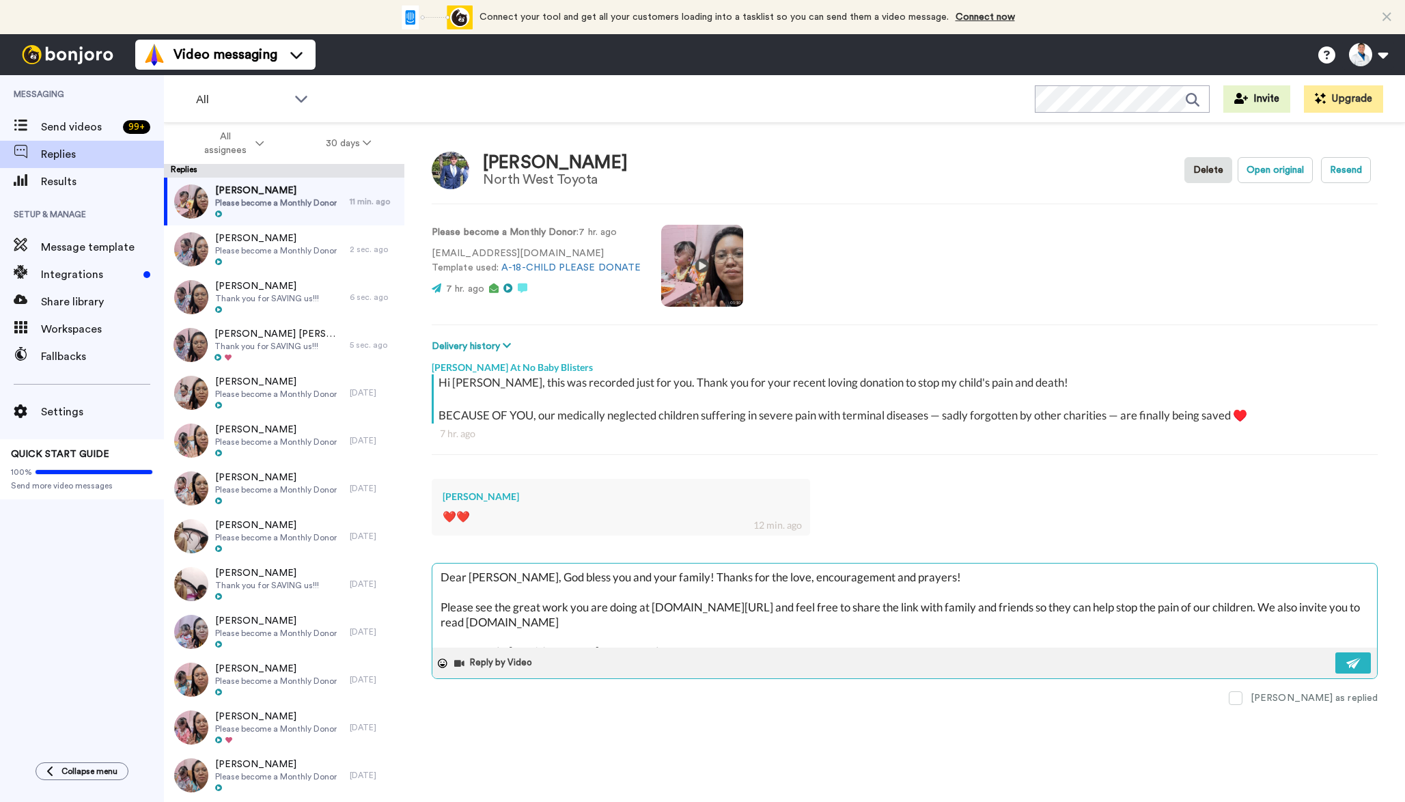
scroll to position [8, 0]
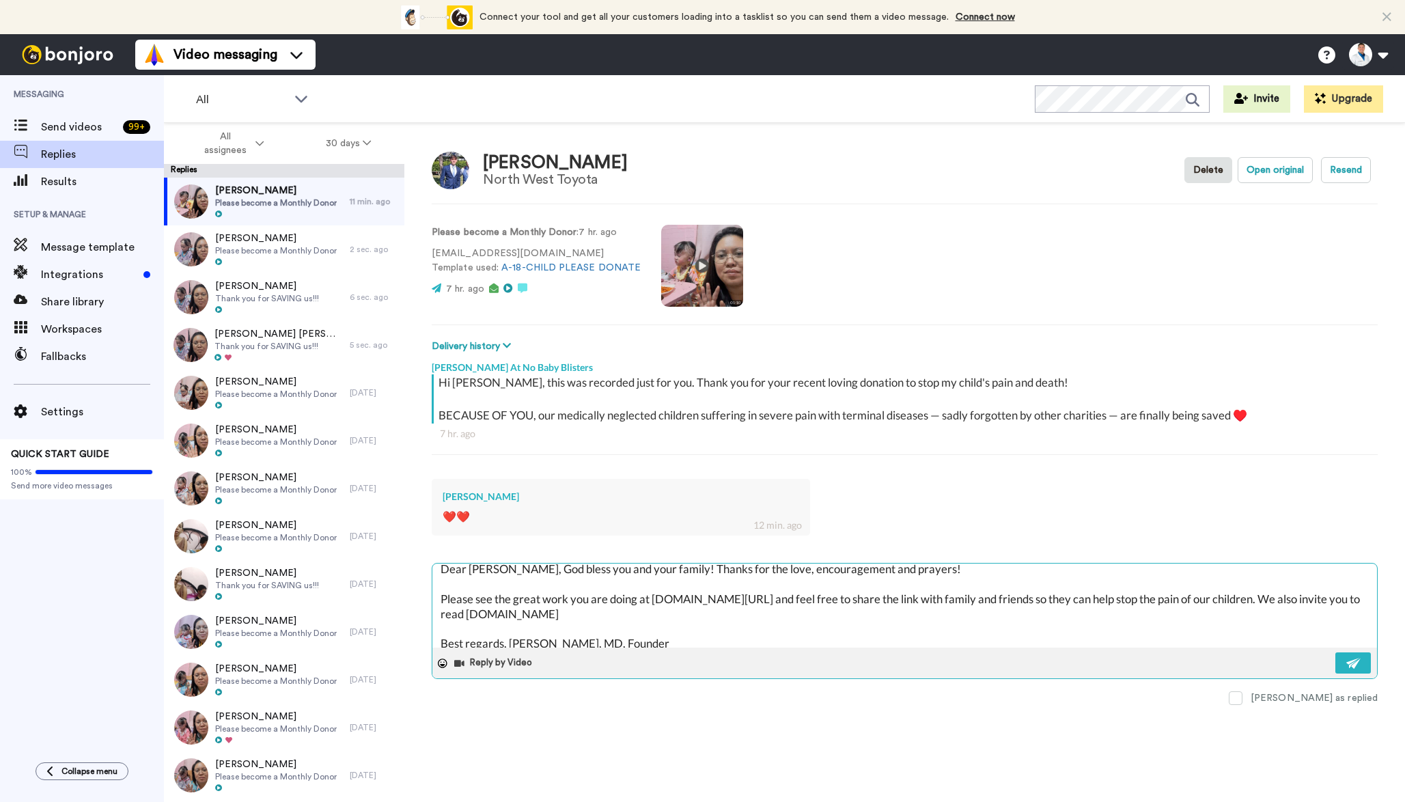
click at [477, 567] on textarea "Dear [PERSON_NAME], God bless you and your family! Thanks for the love, encoura…" at bounding box center [904, 605] width 945 height 84
type textarea "x"
type textarea "Dear D, God bless you and your family! Thanks for the love, encouragement and p…"
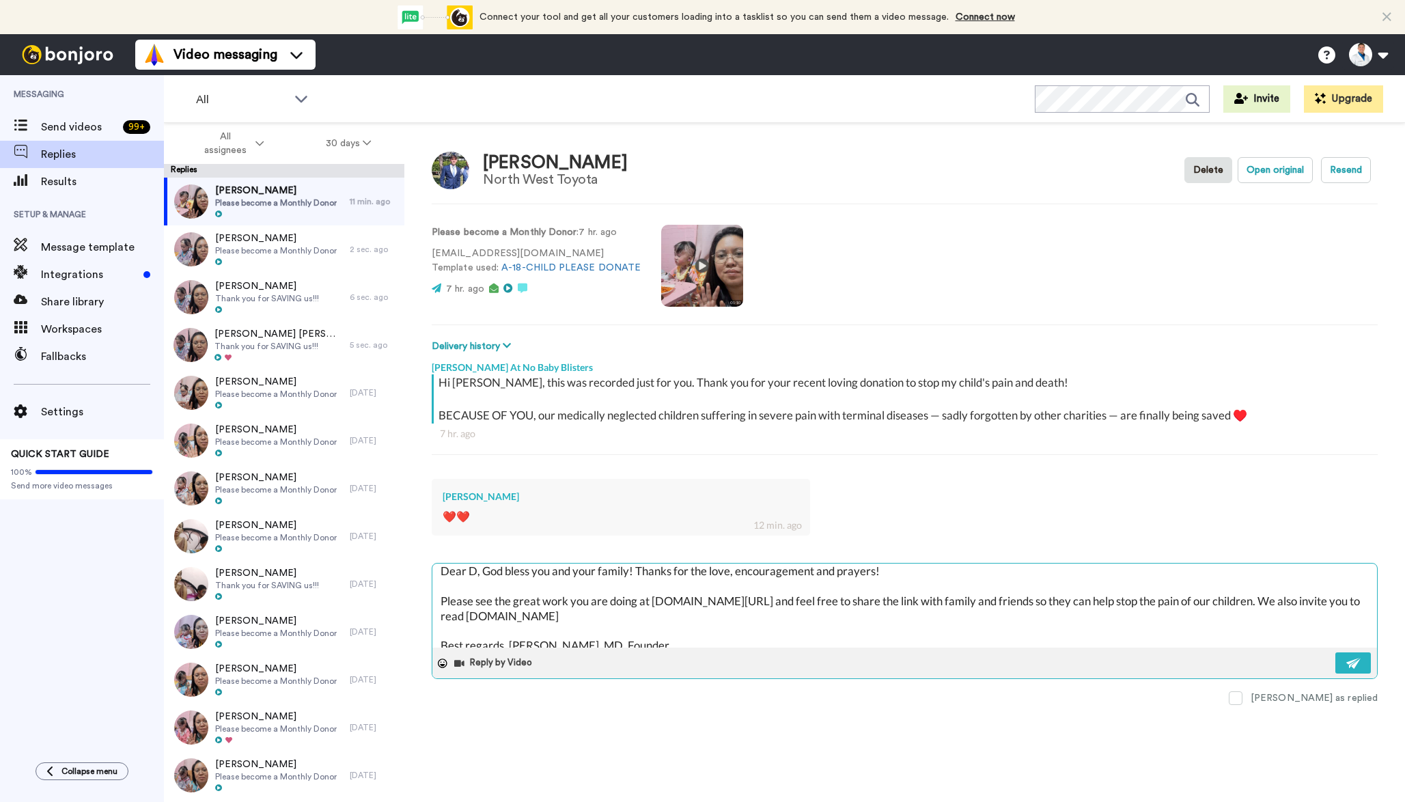
type textarea "x"
type textarea "Dear Da, God bless you and your family! Thanks for the love, encouragement and …"
type textarea "x"
type textarea "Dear [PERSON_NAME], God bless you and your family! Thanks for the love, encoura…"
type textarea "x"
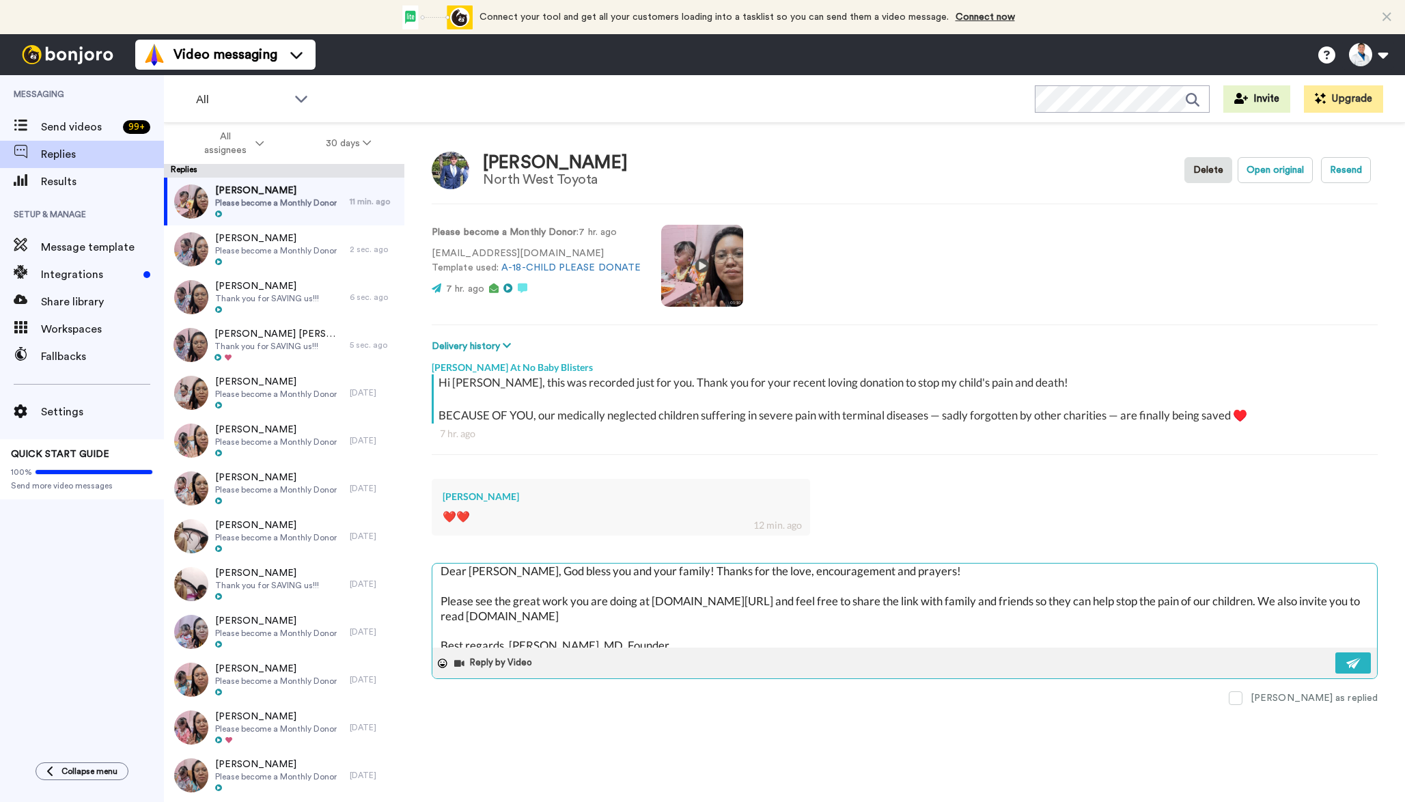
type textarea "Dear [PERSON_NAME], God bless you and your family! Thanks for the love, encoura…"
type textarea "x"
type textarea "Dear [PERSON_NAME], God bless you and your family! Thanks for the love, encoura…"
type textarea "x"
type textarea "Dear [PERSON_NAME], God bless you and your family! Thanks for the love, encoura…"
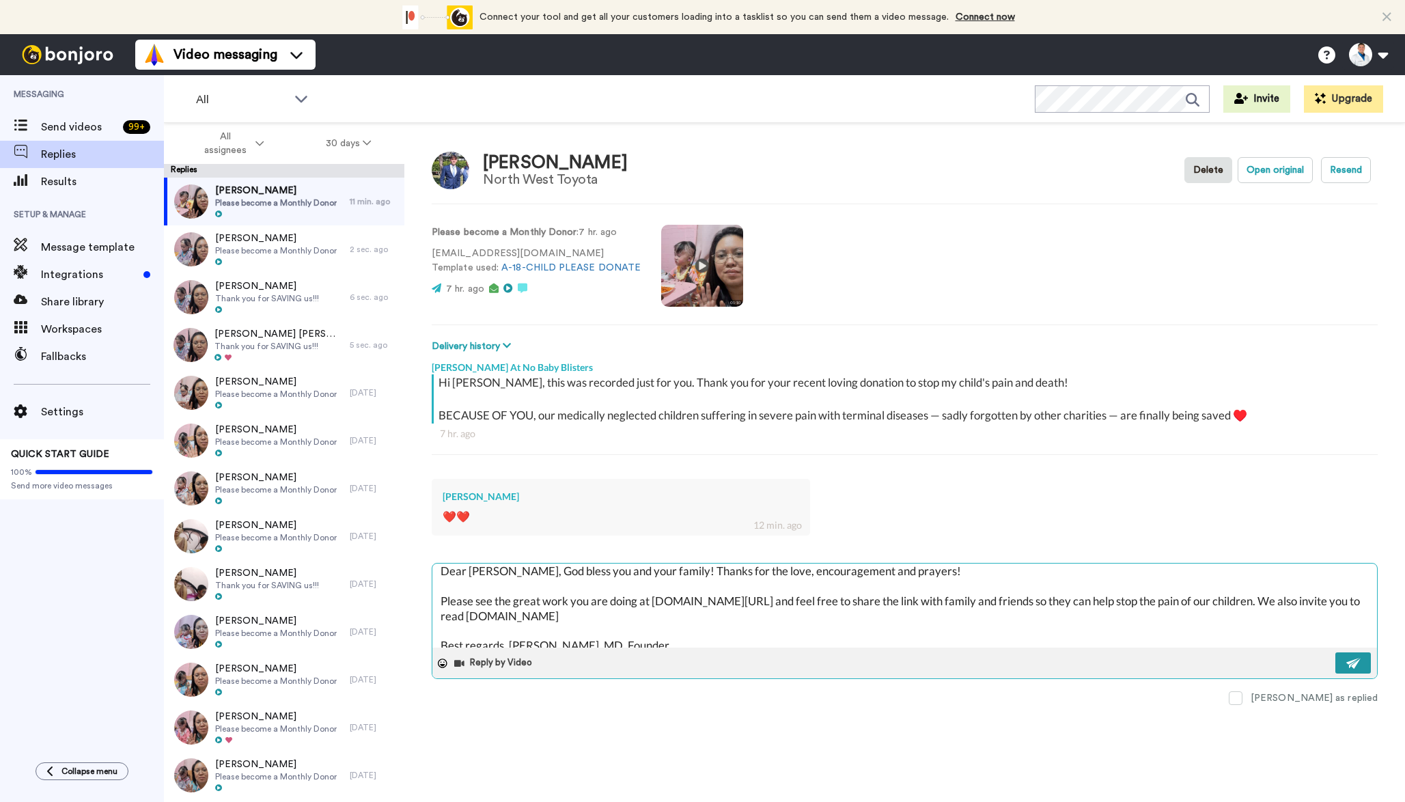
click at [1337, 660] on button at bounding box center [1353, 662] width 36 height 21
type textarea "x"
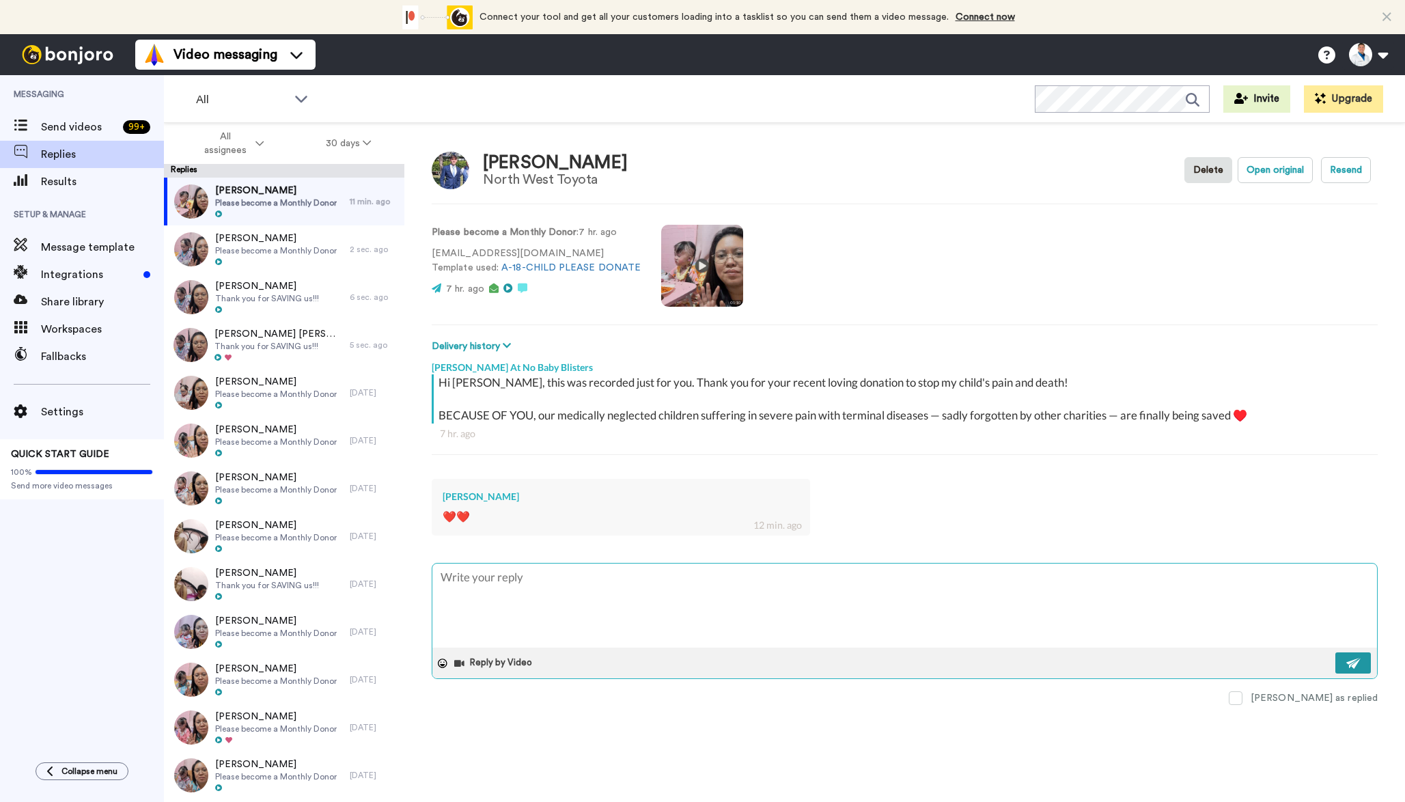
scroll to position [0, 0]
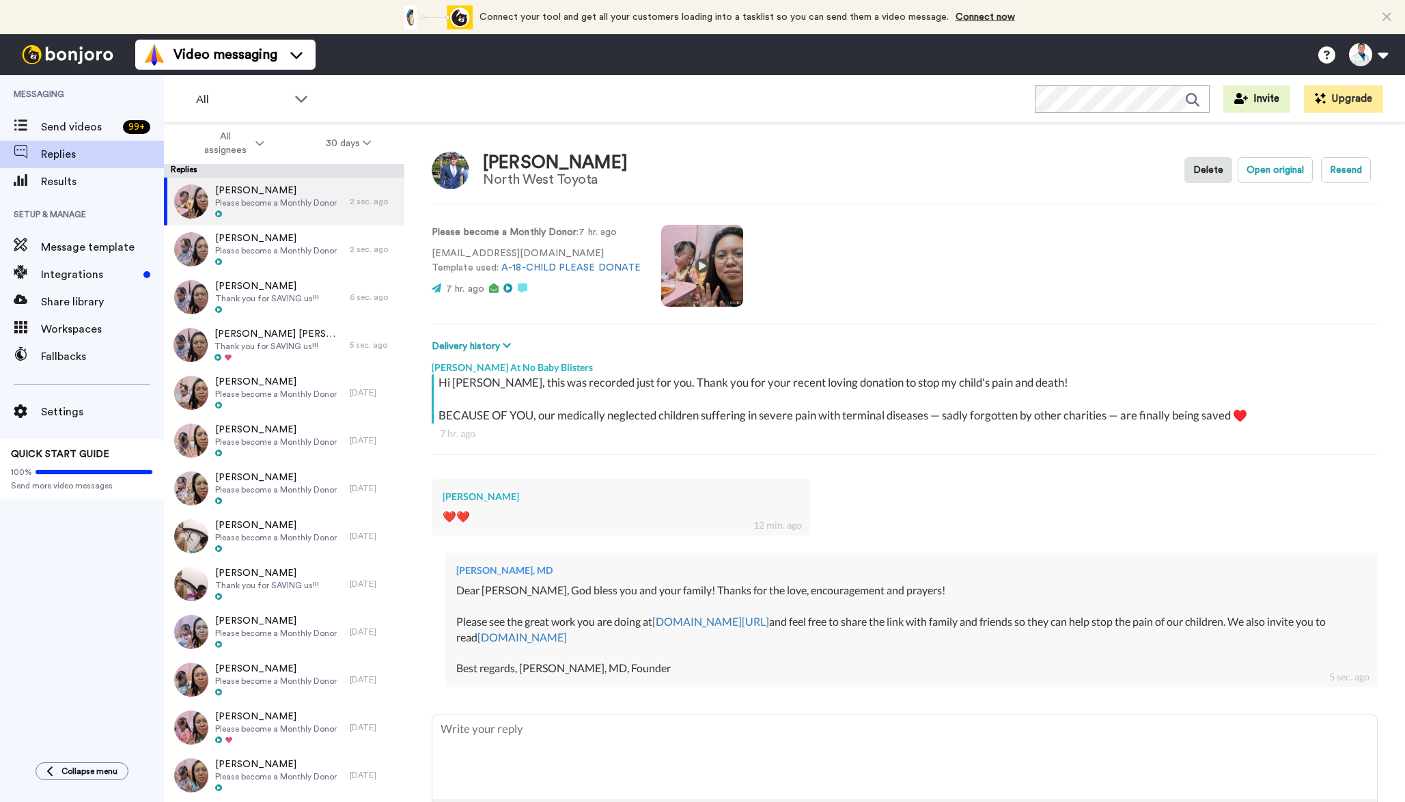
type textarea "x"
